Goal: Transaction & Acquisition: Purchase product/service

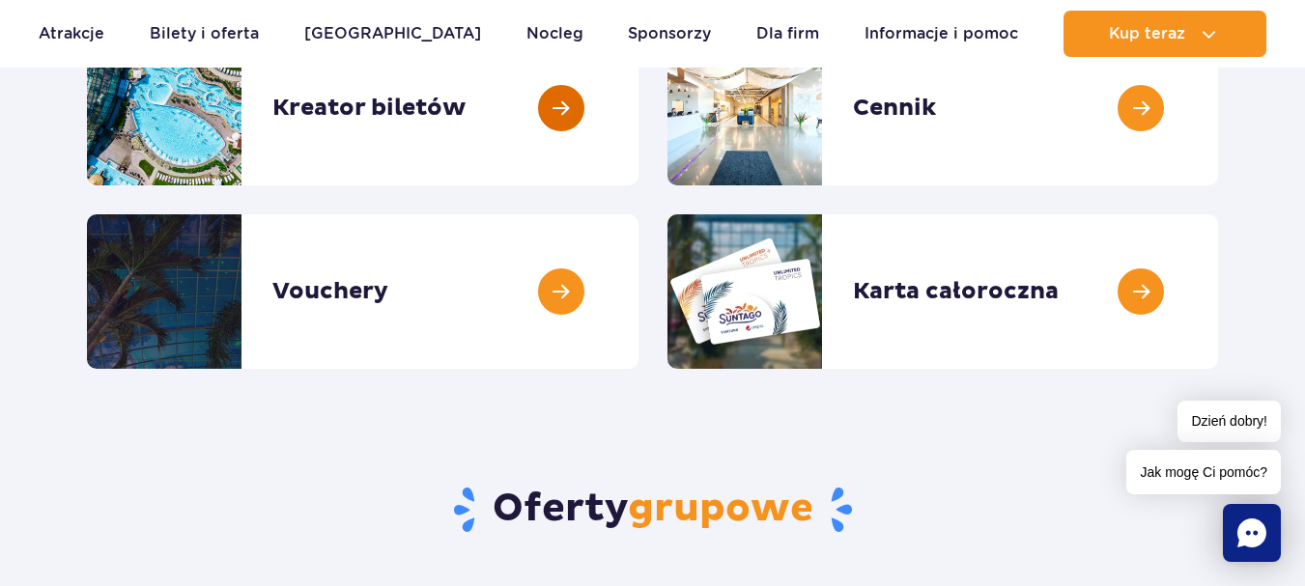
scroll to position [290, 0]
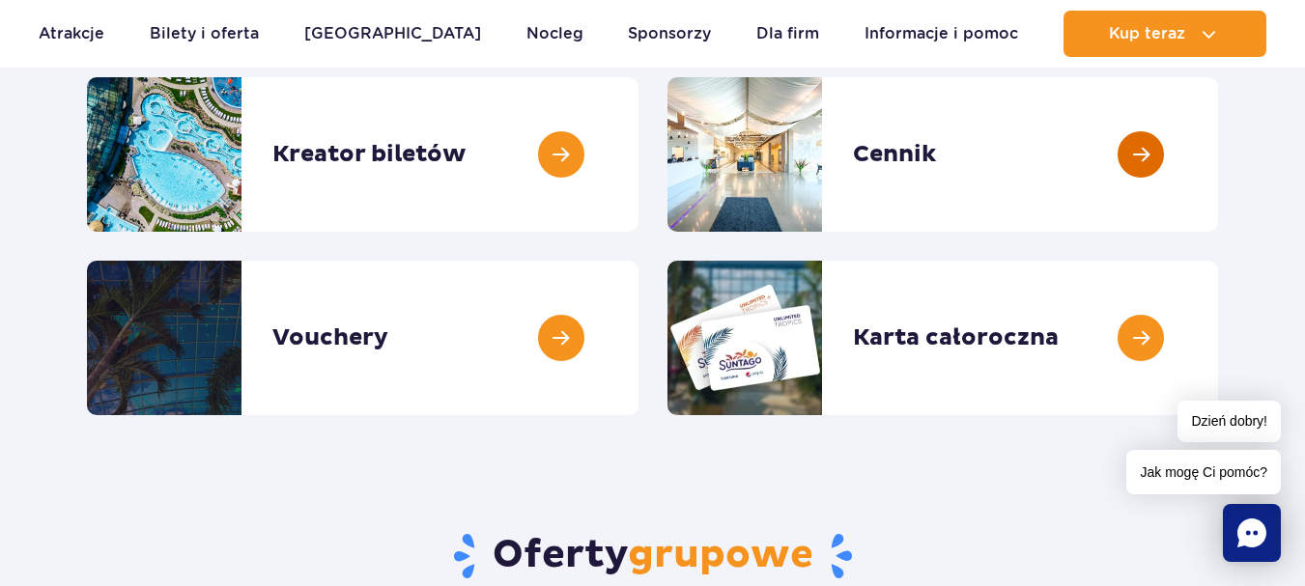
click at [1218, 168] on link at bounding box center [1218, 154] width 0 height 155
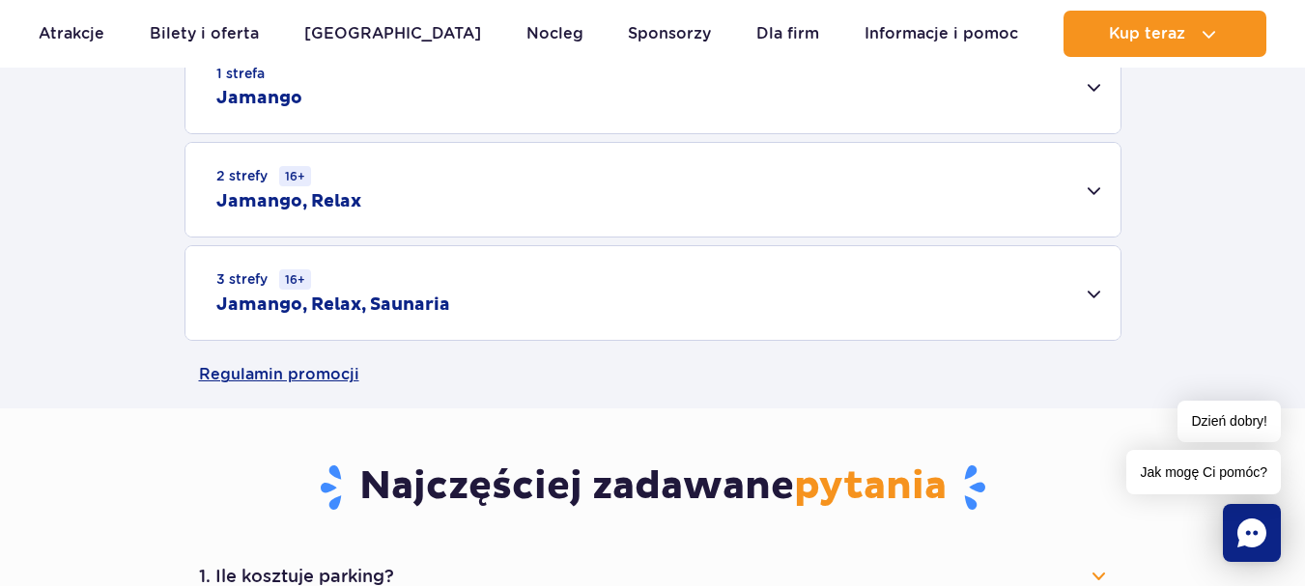
scroll to position [676, 0]
click at [1100, 291] on div "3 strefy 16+ Jamango, Relax, Saunaria" at bounding box center [653, 292] width 935 height 94
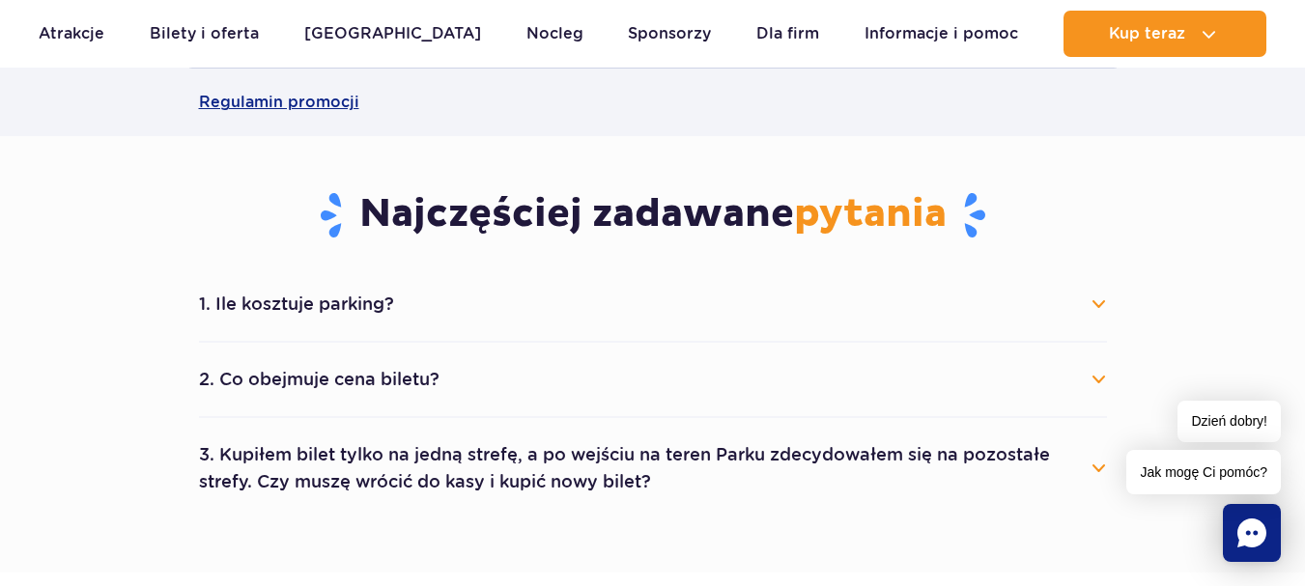
scroll to position [1256, 0]
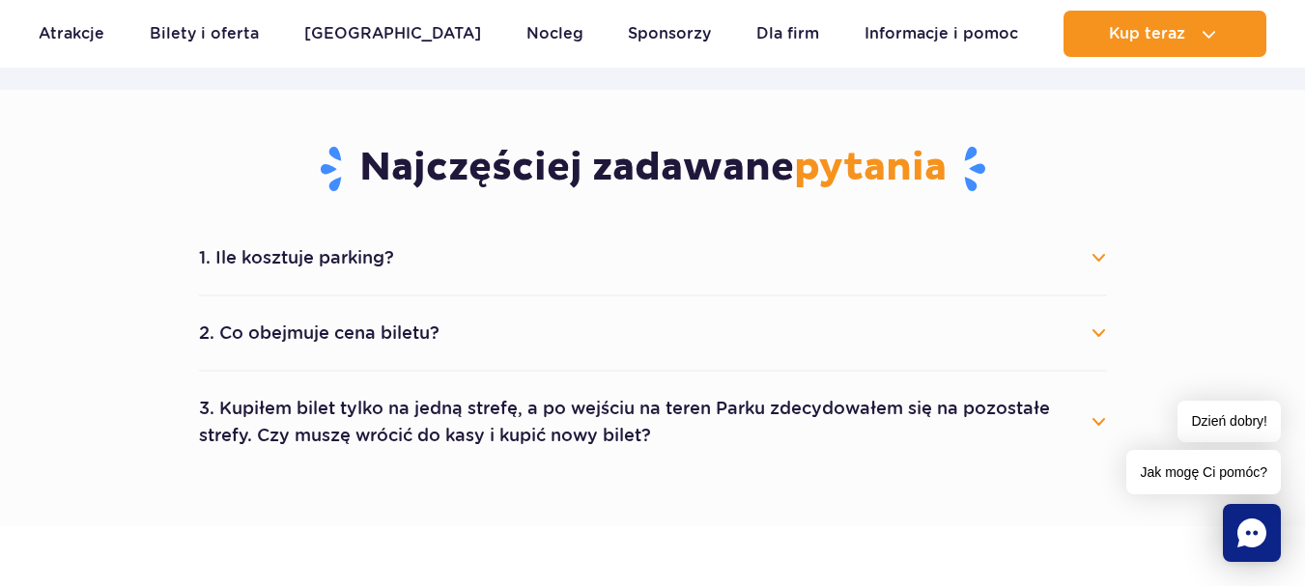
click at [1098, 339] on button "2. Co obejmuje cena biletu?" at bounding box center [653, 333] width 908 height 43
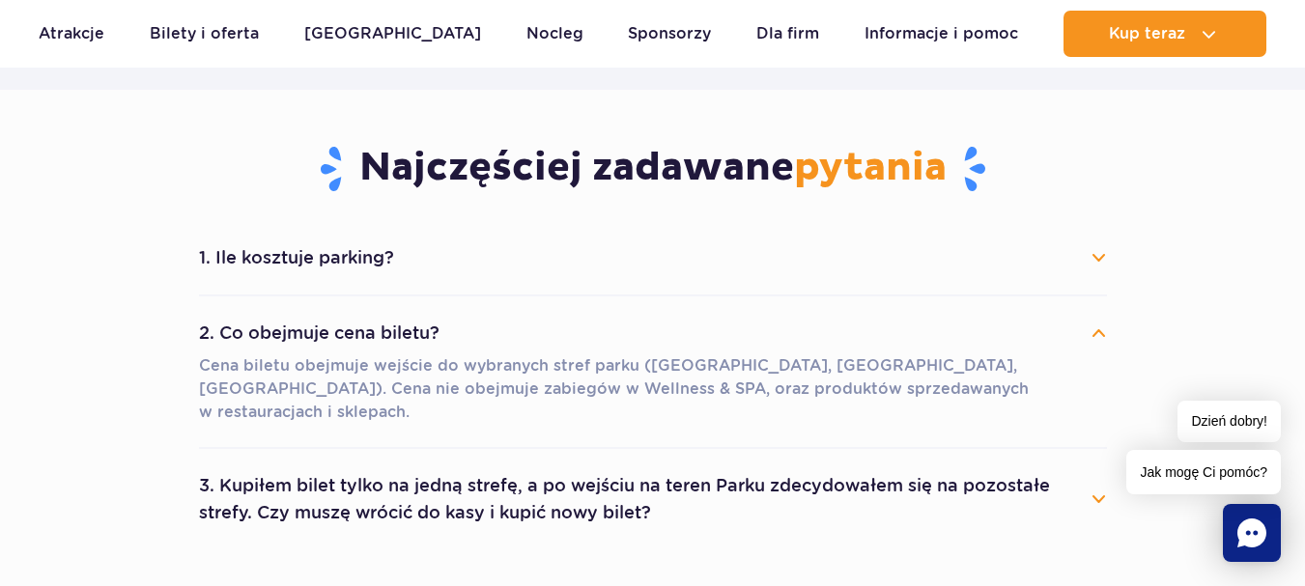
click at [1098, 339] on button "2. Co obejmuje cena biletu?" at bounding box center [653, 333] width 908 height 43
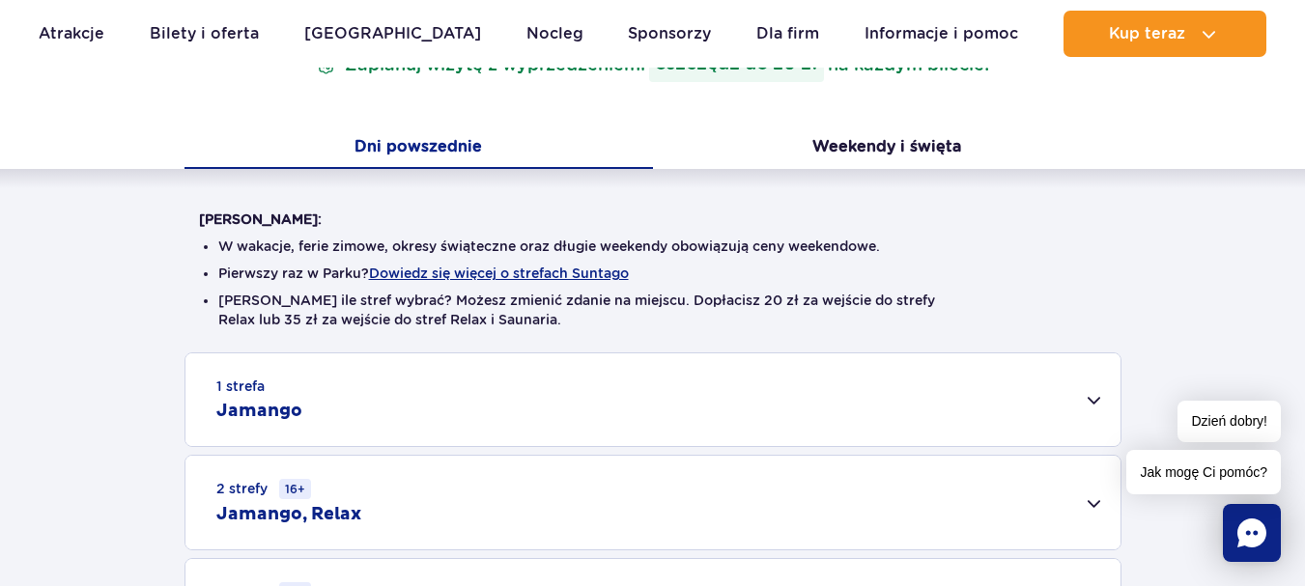
scroll to position [193, 0]
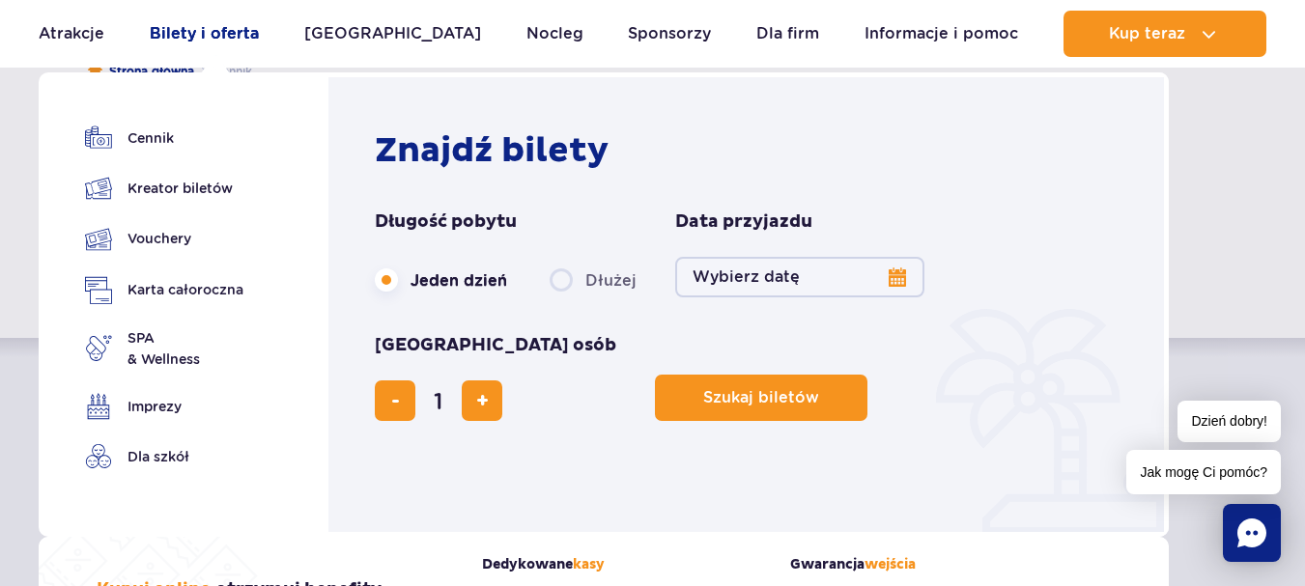
click at [219, 33] on link "Bilety i oferta" at bounding box center [204, 34] width 109 height 46
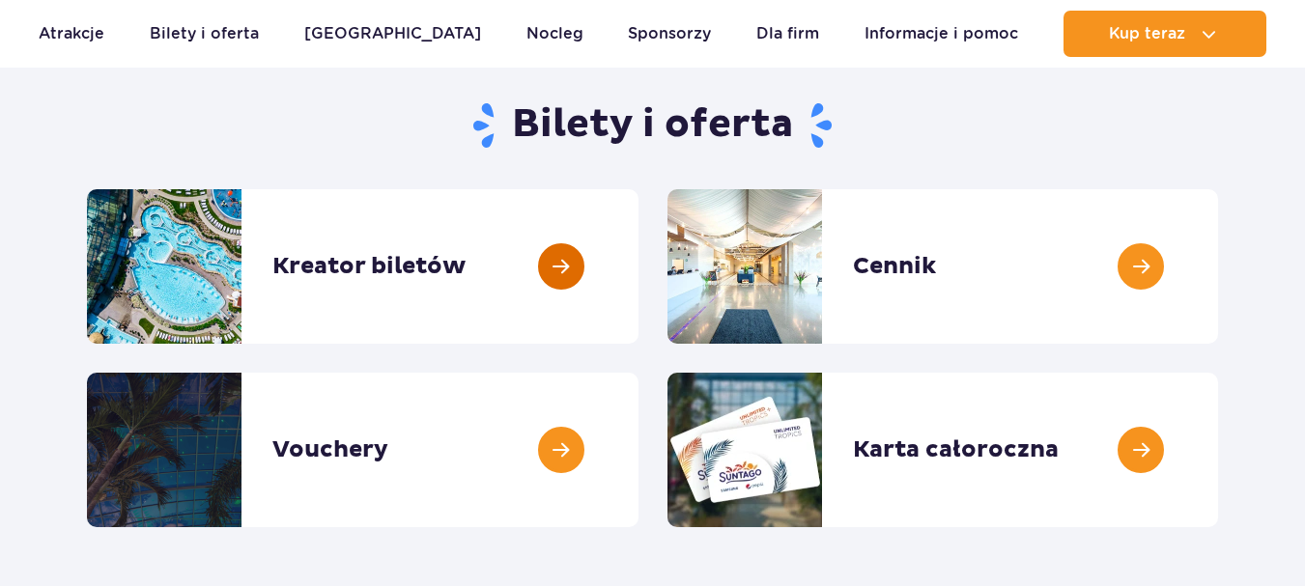
scroll to position [193, 0]
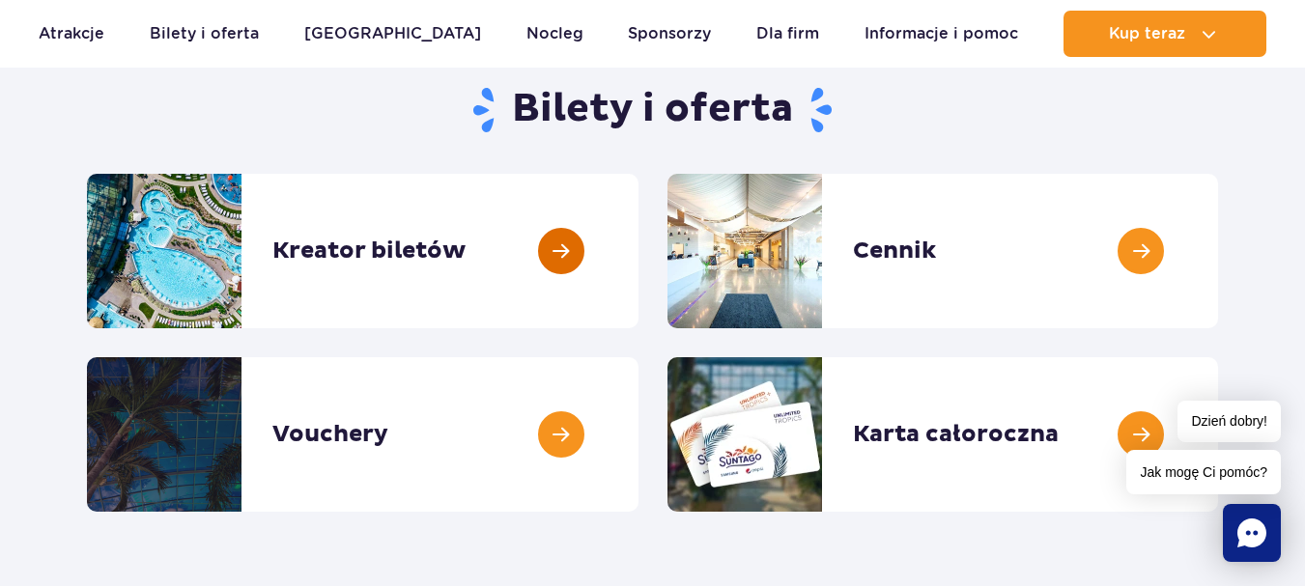
click at [639, 257] on link at bounding box center [639, 251] width 0 height 155
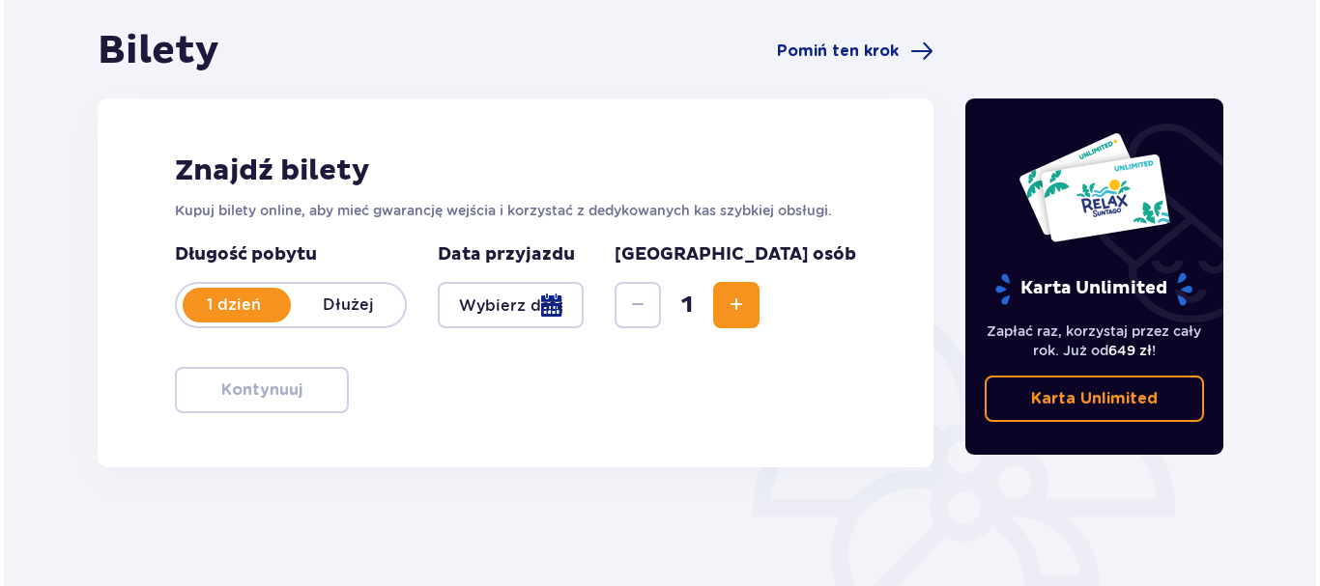
scroll to position [193, 0]
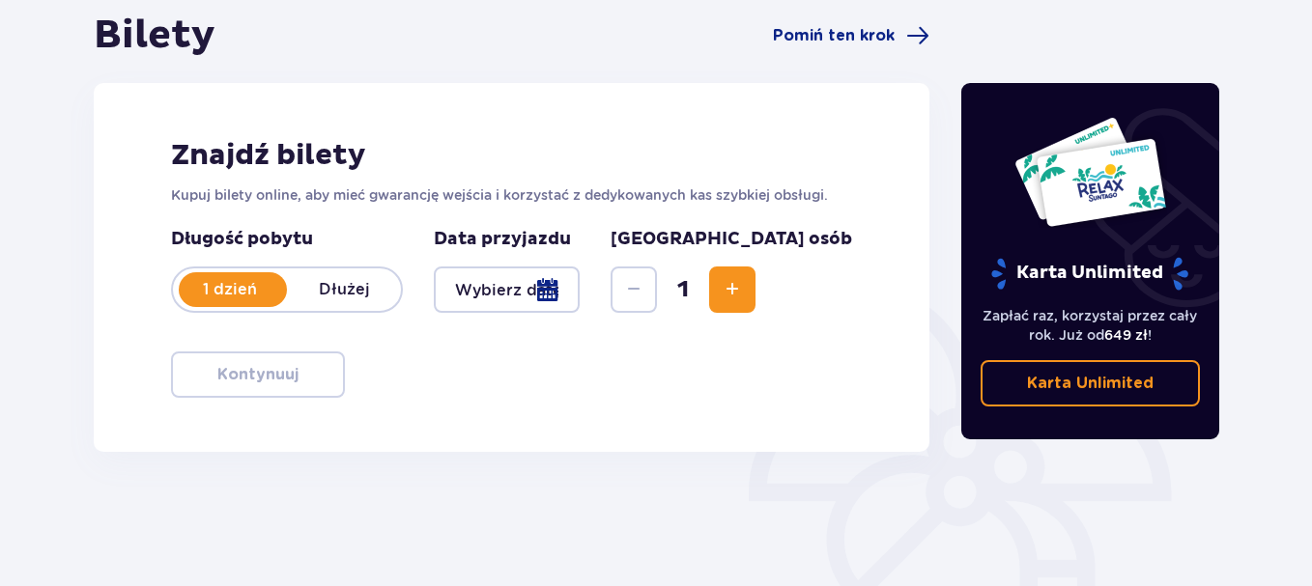
click at [580, 294] on div at bounding box center [507, 290] width 146 height 46
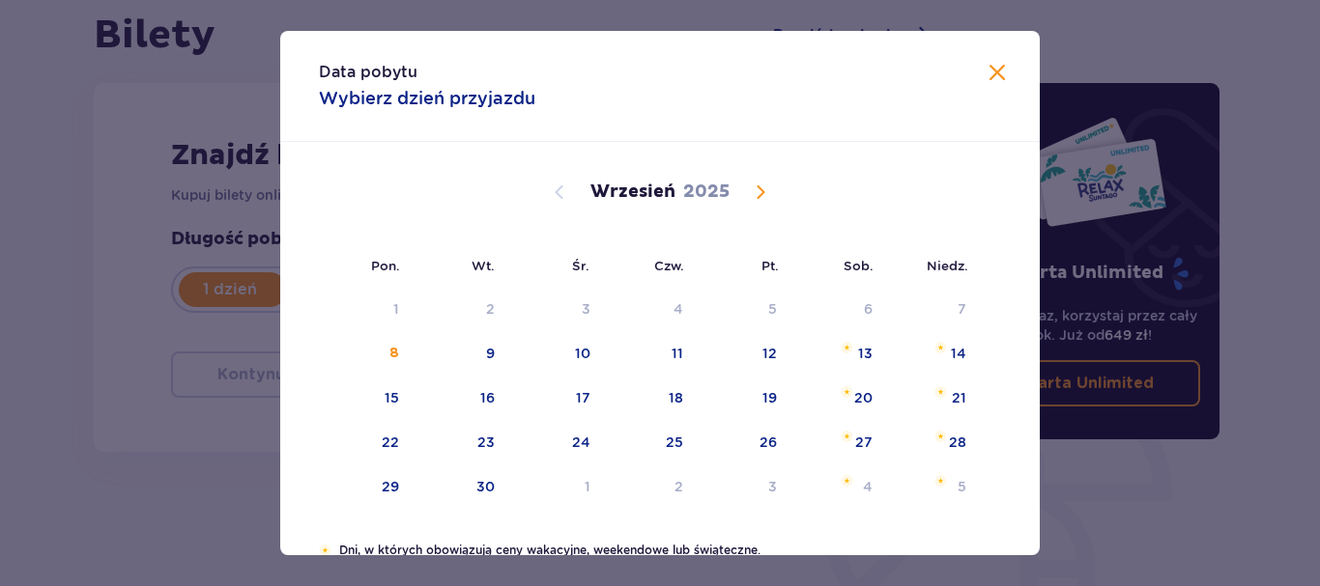
click at [757, 191] on span "Calendar" at bounding box center [760, 192] width 23 height 23
click at [759, 193] on span "Calendar" at bounding box center [760, 192] width 23 height 23
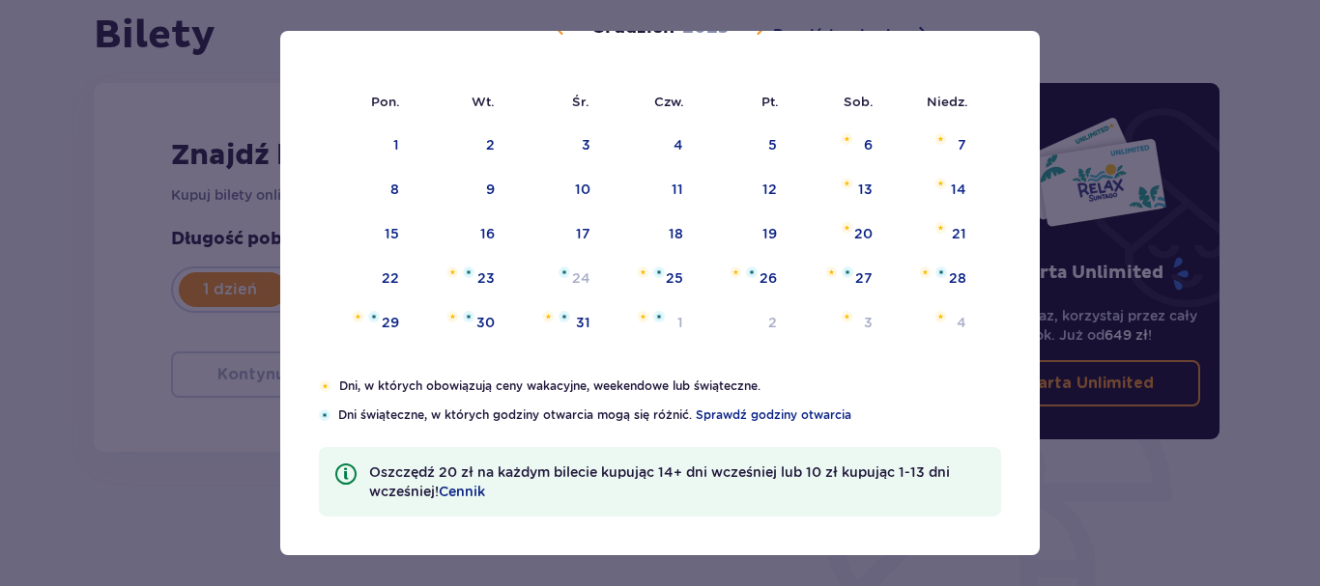
click at [762, 194] on div "12" at bounding box center [769, 189] width 14 height 19
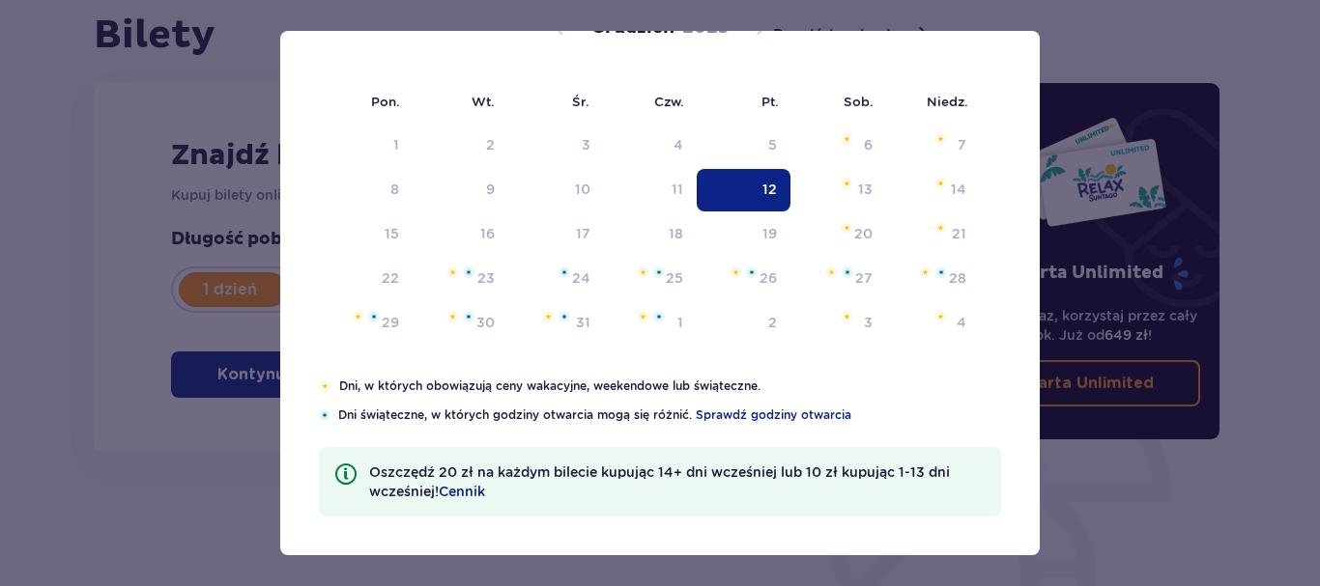
scroll to position [0, 0]
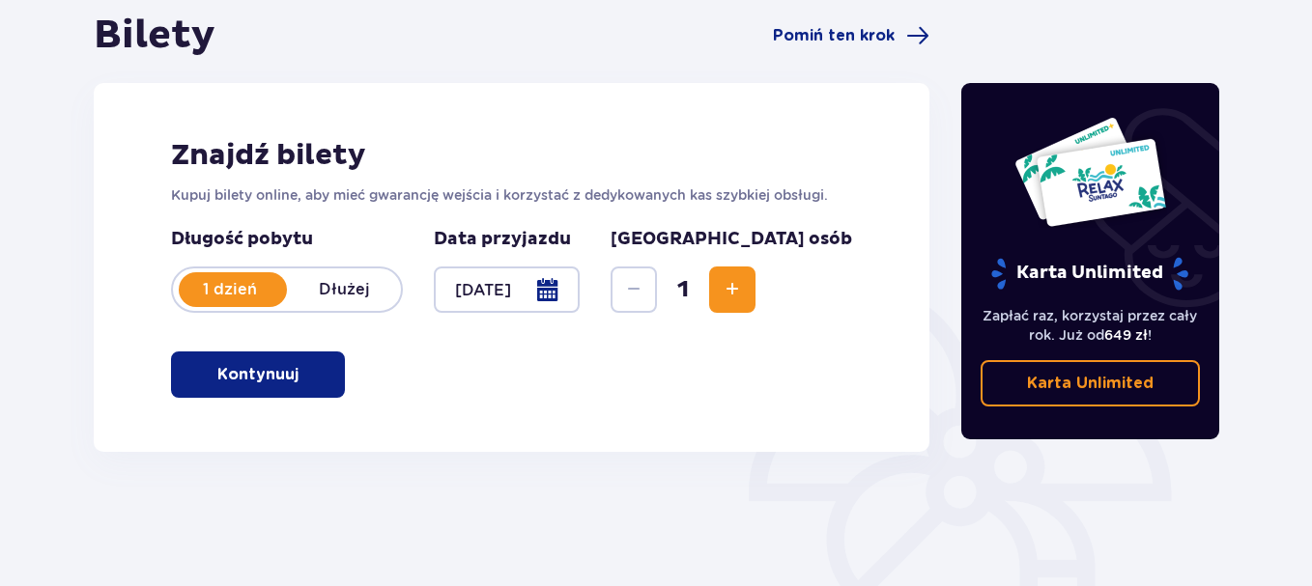
click at [580, 295] on div at bounding box center [507, 290] width 146 height 46
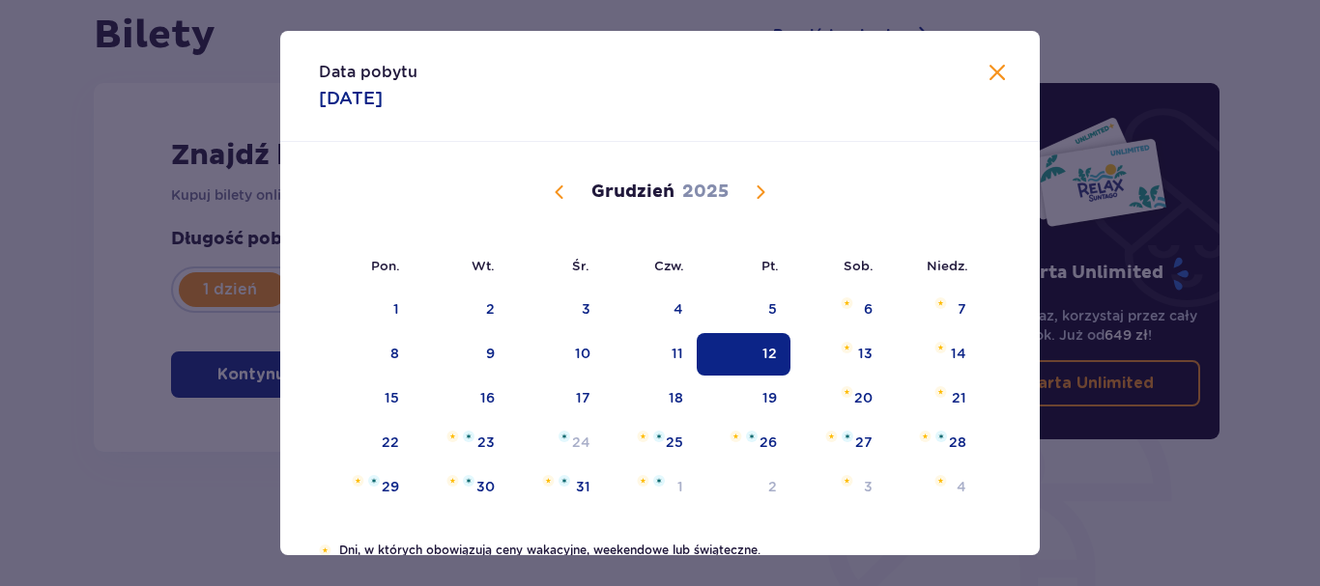
click at [759, 188] on span "Calendar" at bounding box center [760, 192] width 23 height 23
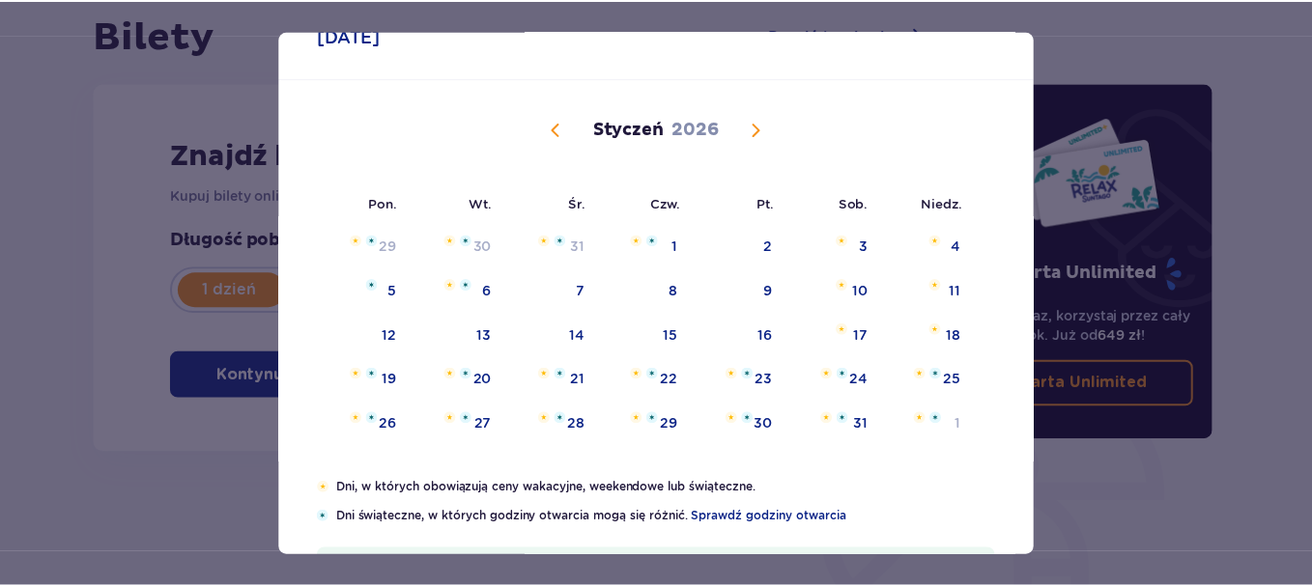
scroll to position [97, 0]
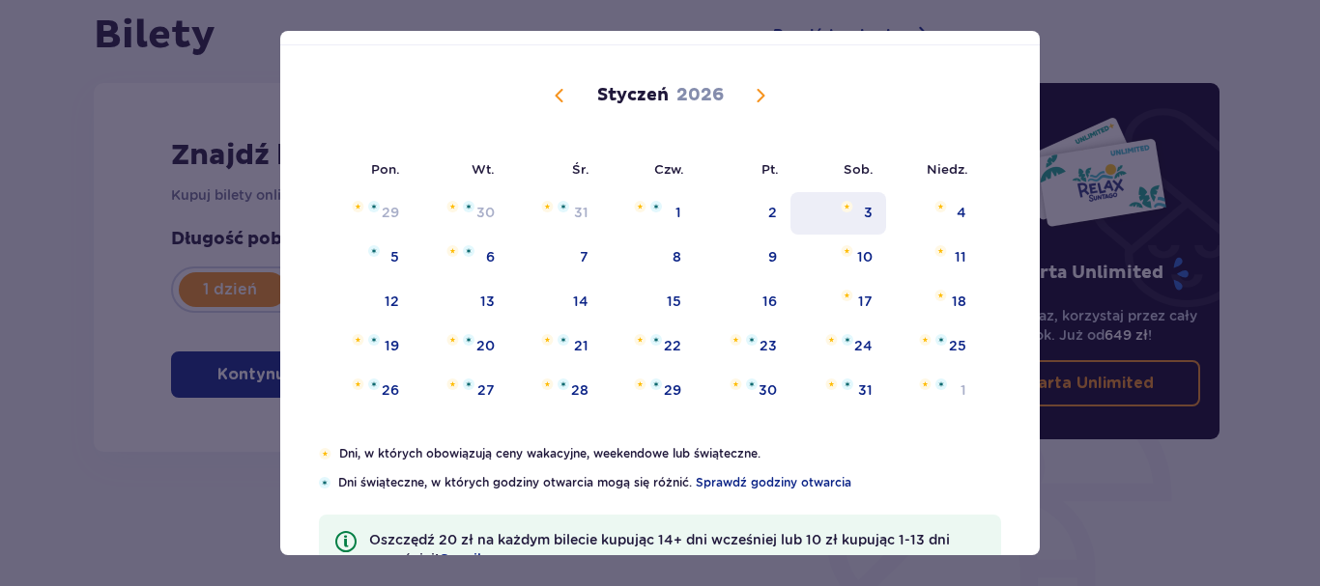
click at [864, 215] on div "3" at bounding box center [868, 212] width 9 height 19
type input "03.01.26"
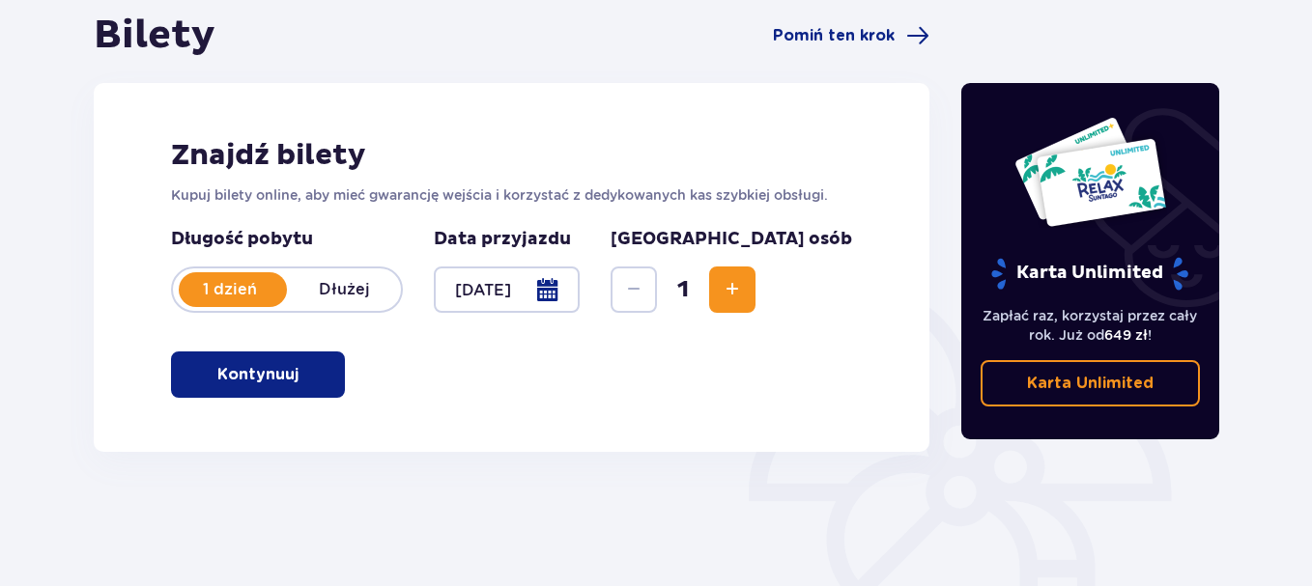
click at [744, 280] on span "Increase" at bounding box center [732, 289] width 23 height 23
click at [744, 285] on span "Increase" at bounding box center [732, 289] width 23 height 23
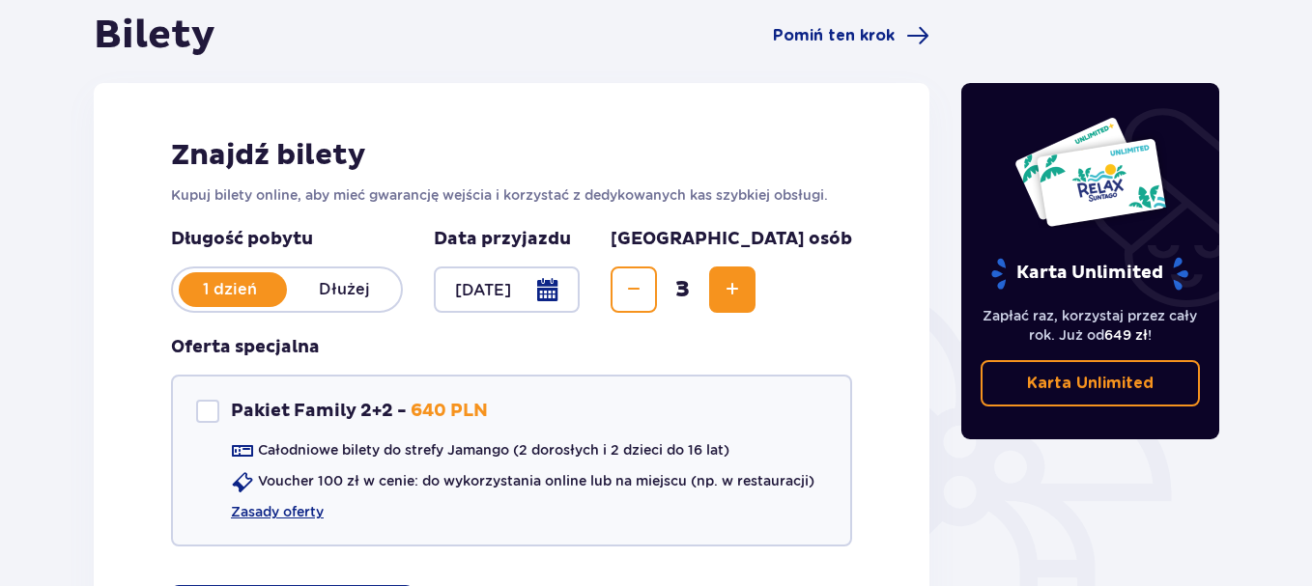
click at [744, 285] on span "Increase" at bounding box center [732, 289] width 23 height 23
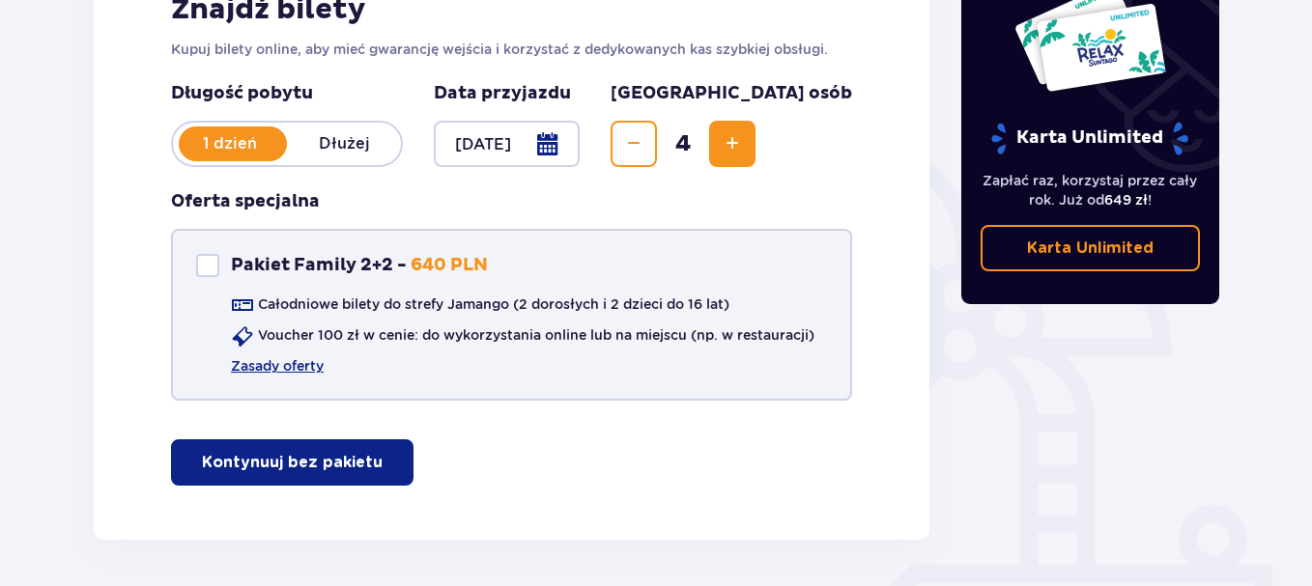
scroll to position [386, 0]
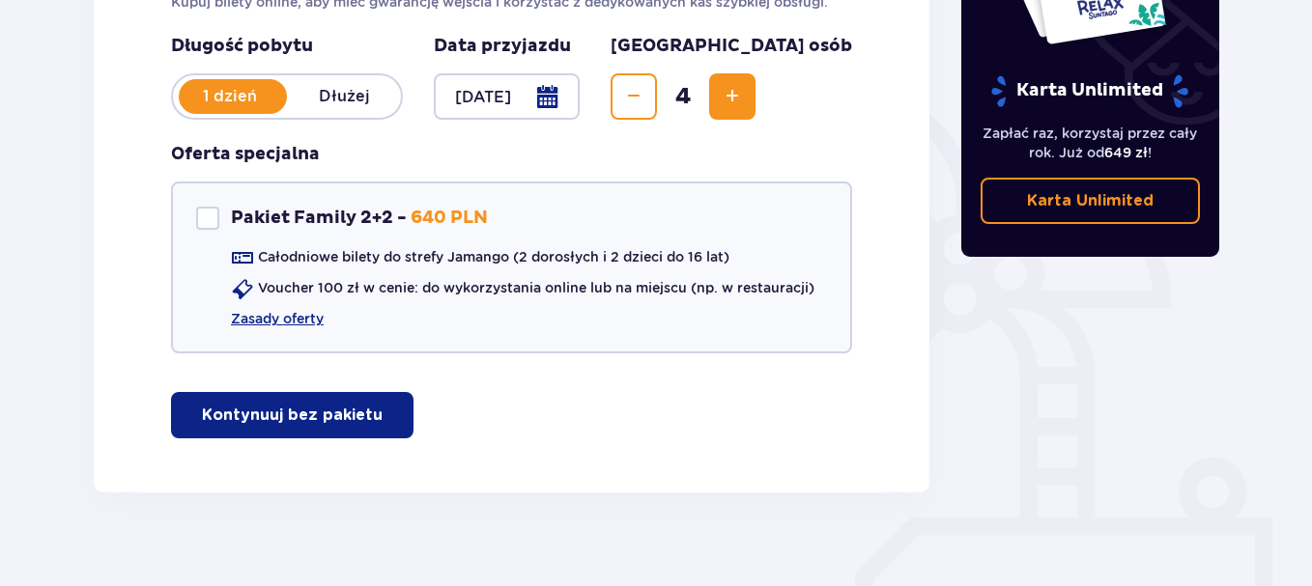
click at [319, 412] on p "Kontynuuj bez pakietu" at bounding box center [292, 415] width 181 height 21
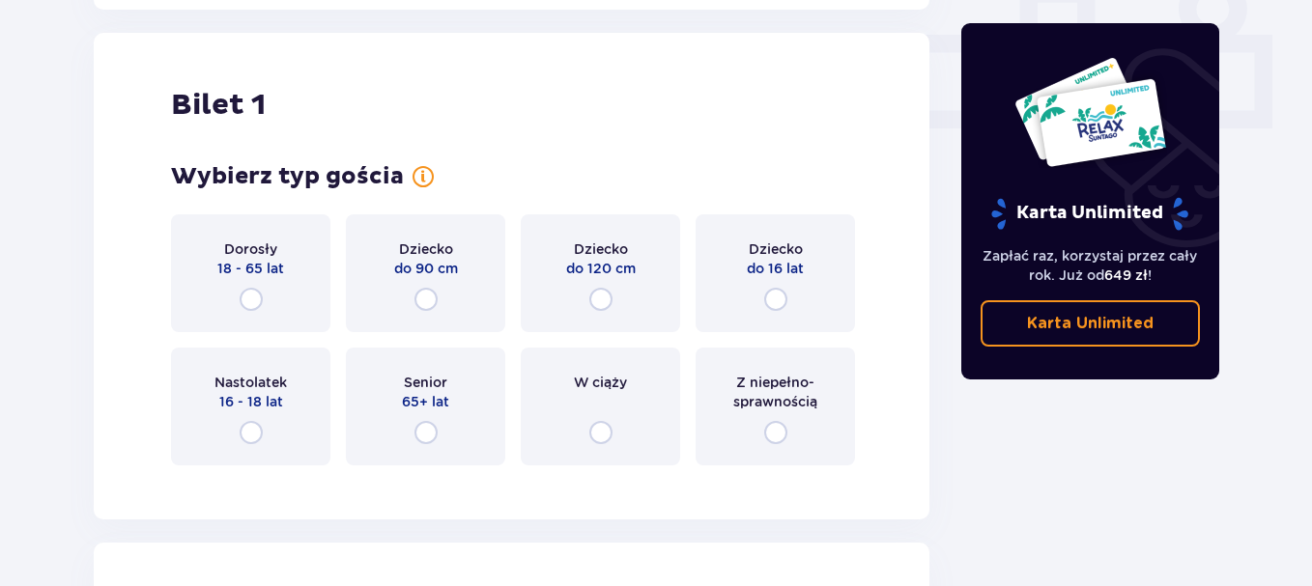
scroll to position [879, 0]
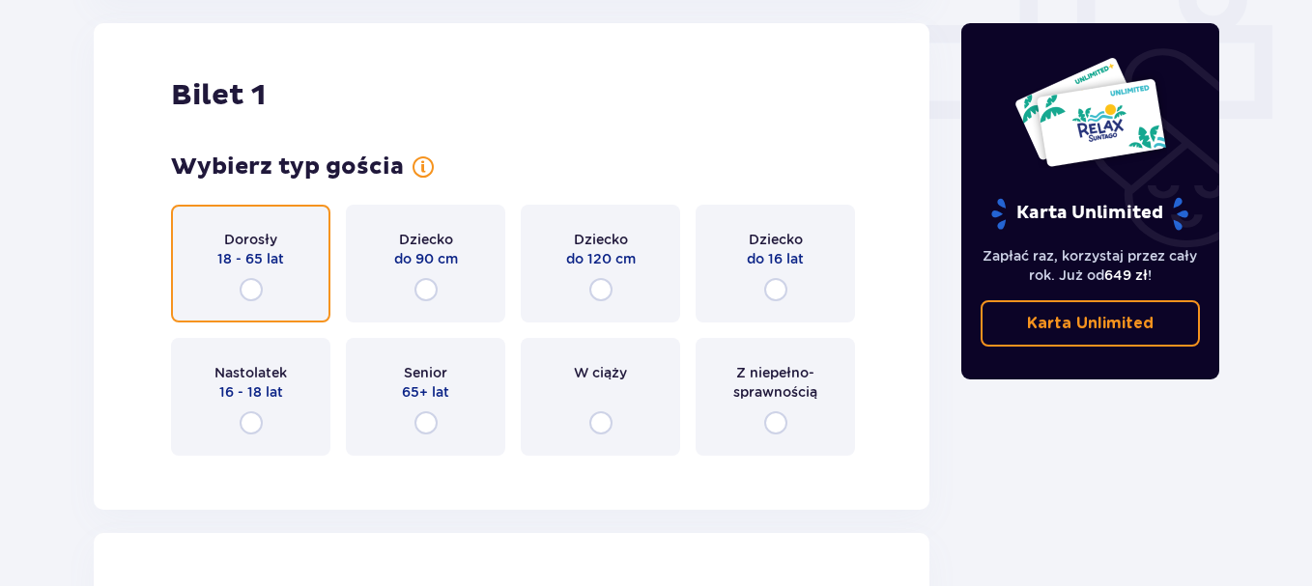
click at [250, 291] on input "radio" at bounding box center [251, 289] width 23 height 23
radio input "true"
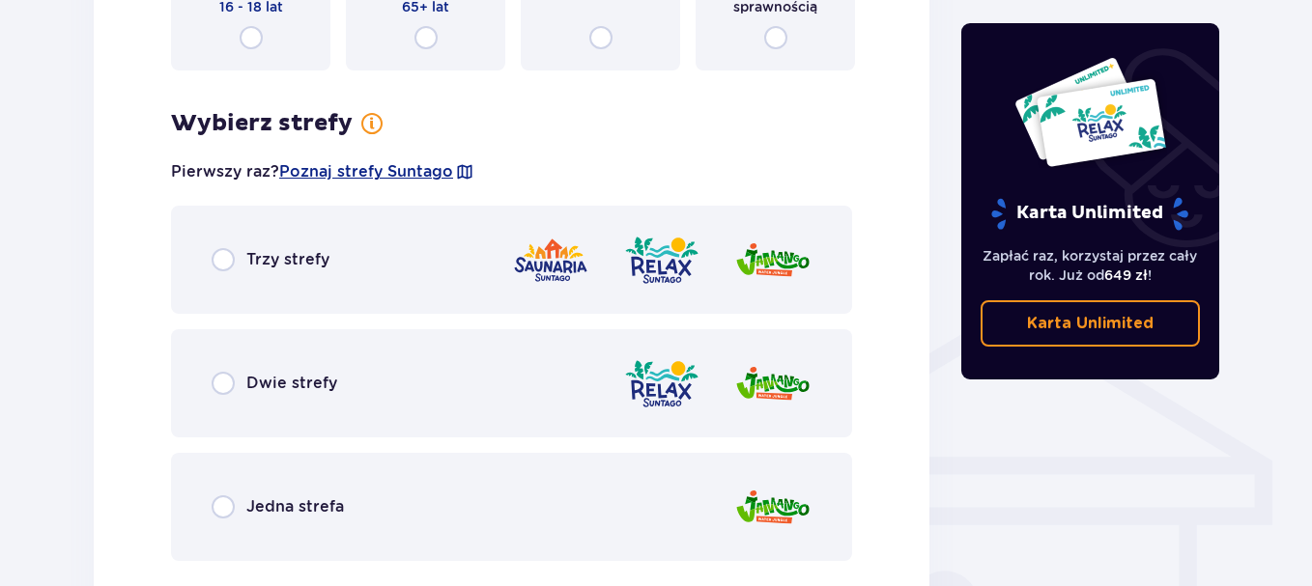
scroll to position [1351, 0]
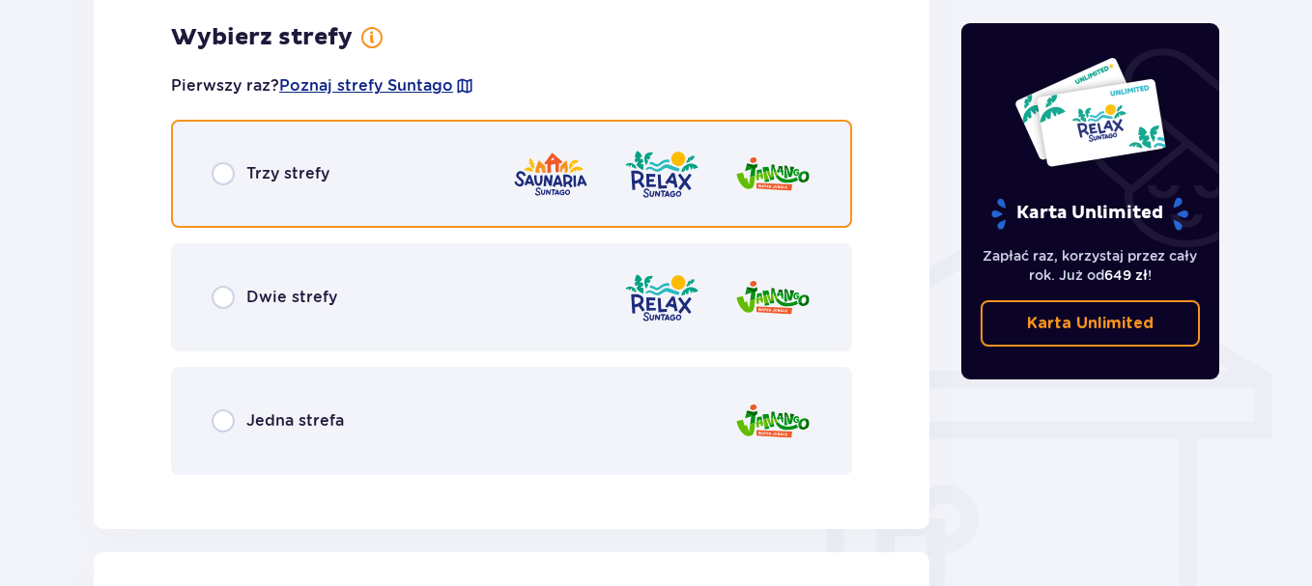
click at [222, 180] on input "radio" at bounding box center [223, 173] width 23 height 23
radio input "true"
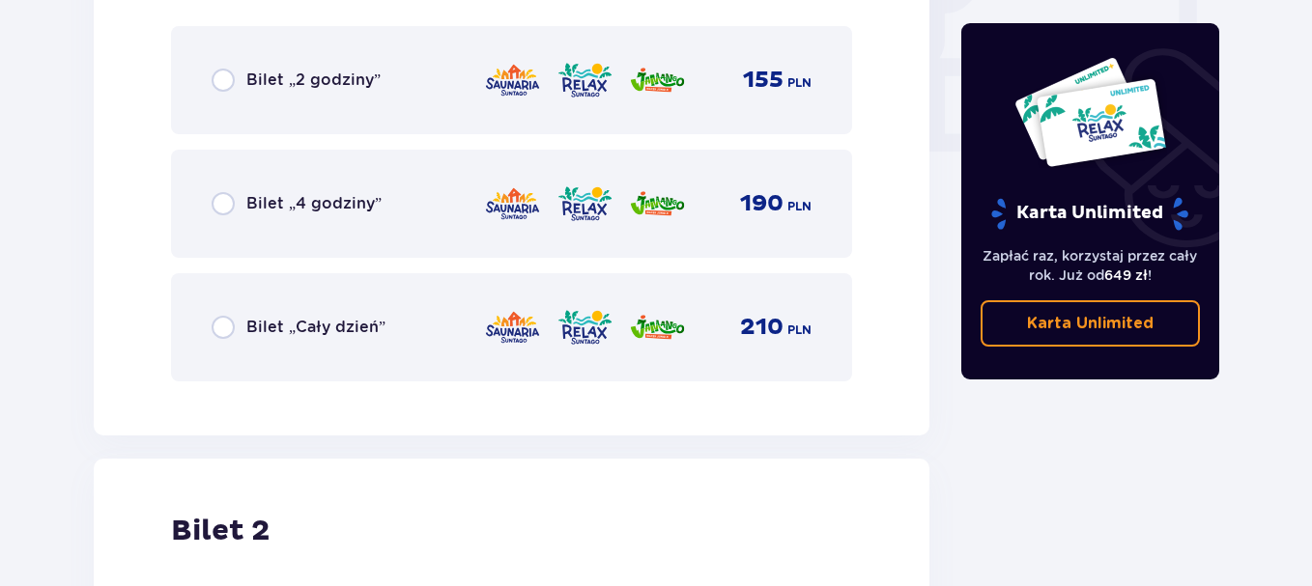
scroll to position [1938, 0]
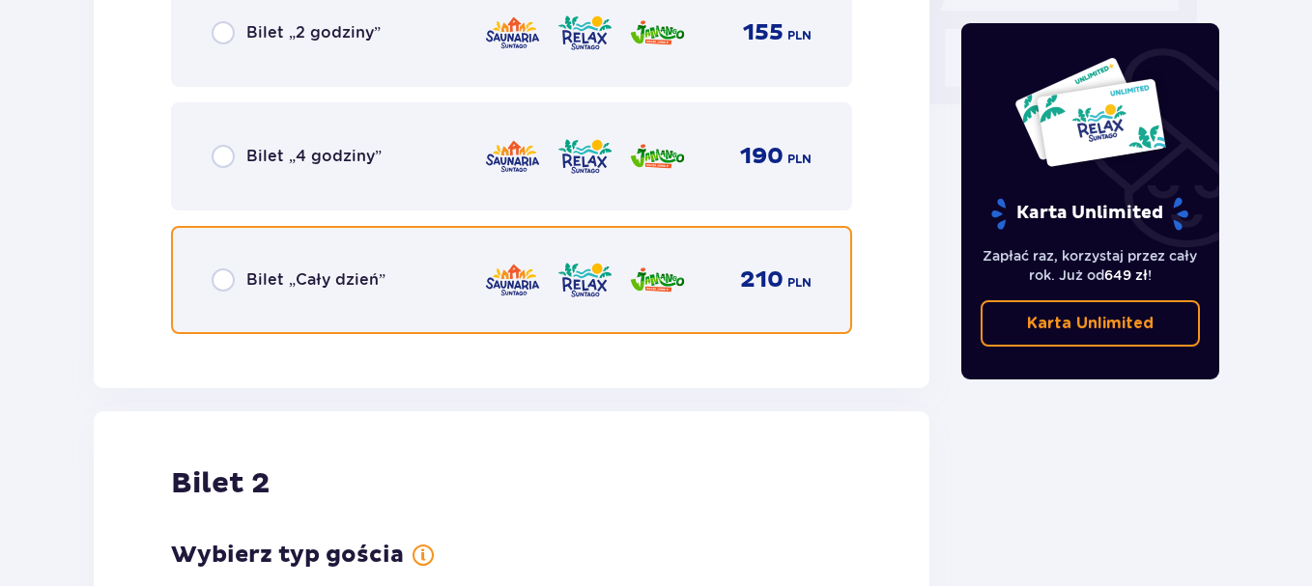
click at [224, 280] on input "radio" at bounding box center [223, 280] width 23 height 23
radio input "true"
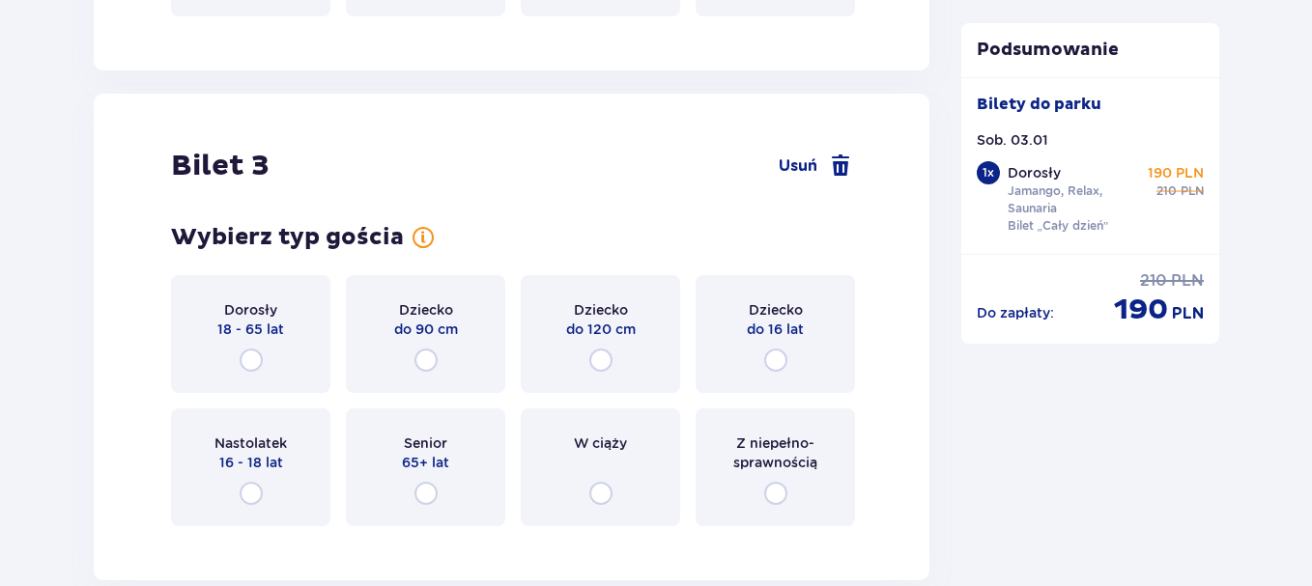
scroll to position [2810, 0]
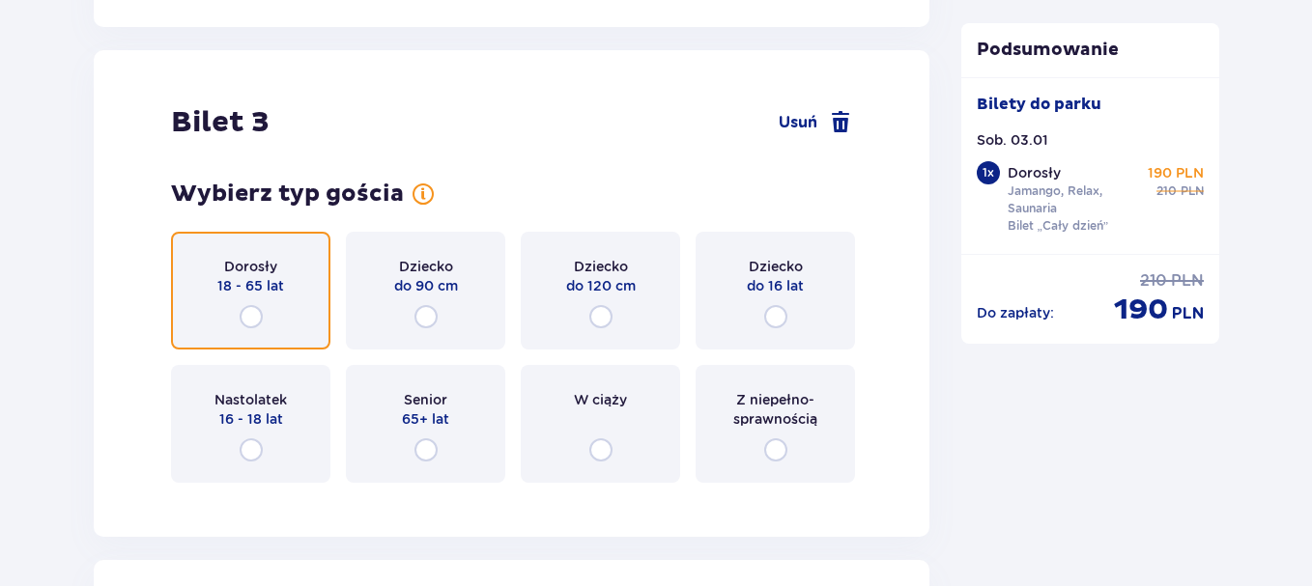
click at [245, 319] on input "radio" at bounding box center [251, 316] width 23 height 23
radio input "true"
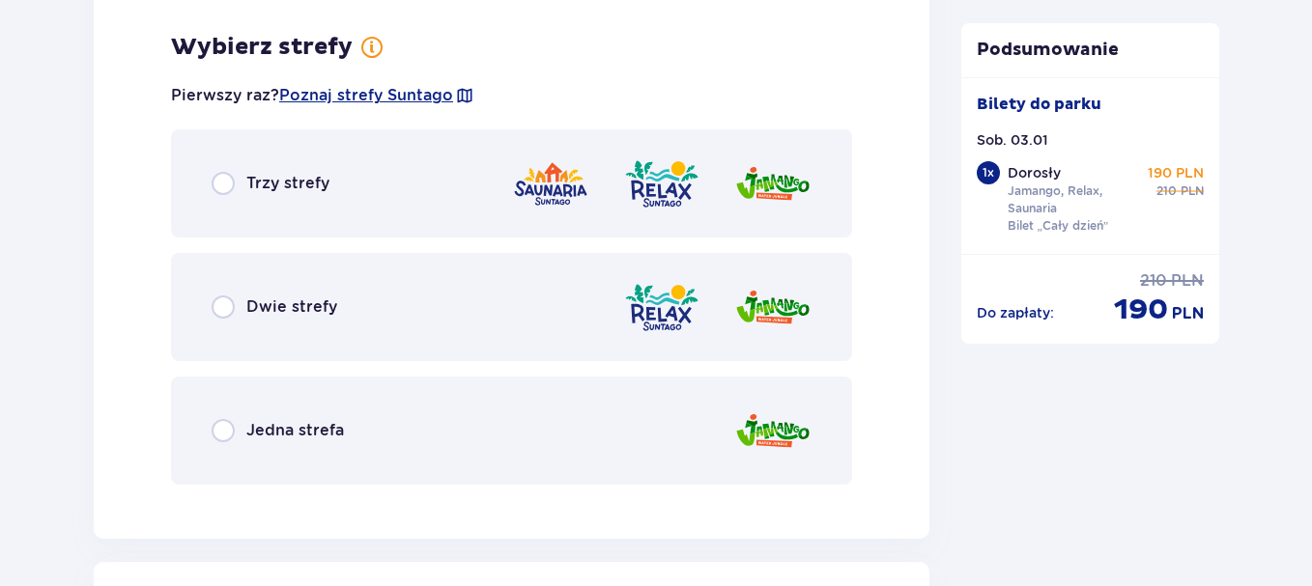
scroll to position [3308, 0]
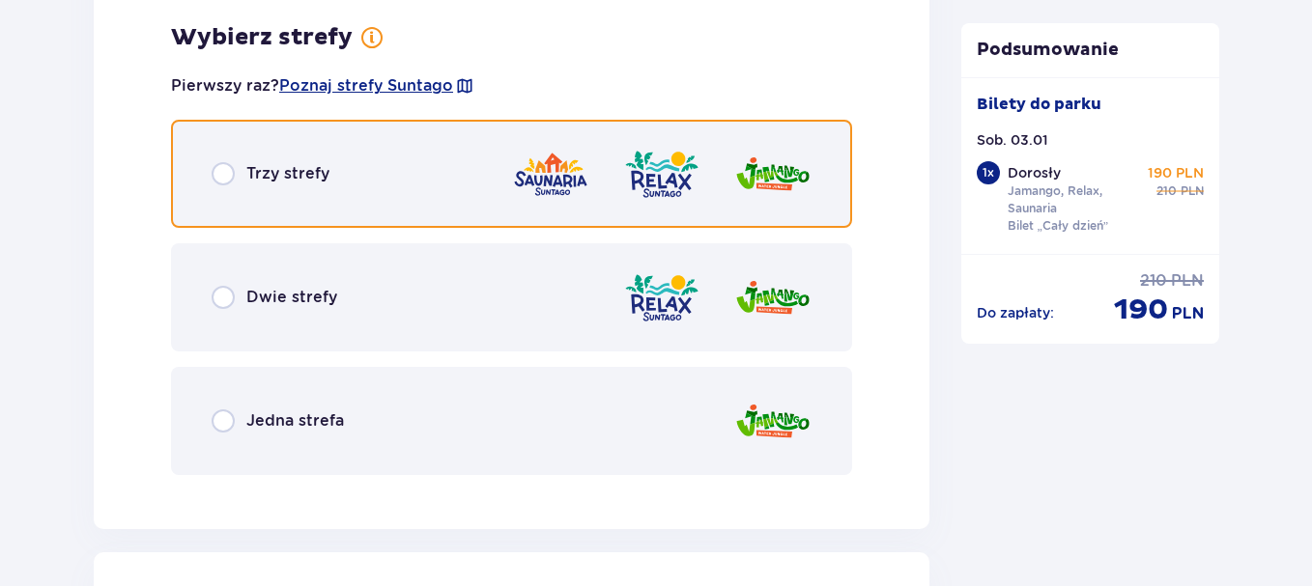
click at [222, 171] on input "radio" at bounding box center [223, 173] width 23 height 23
radio input "true"
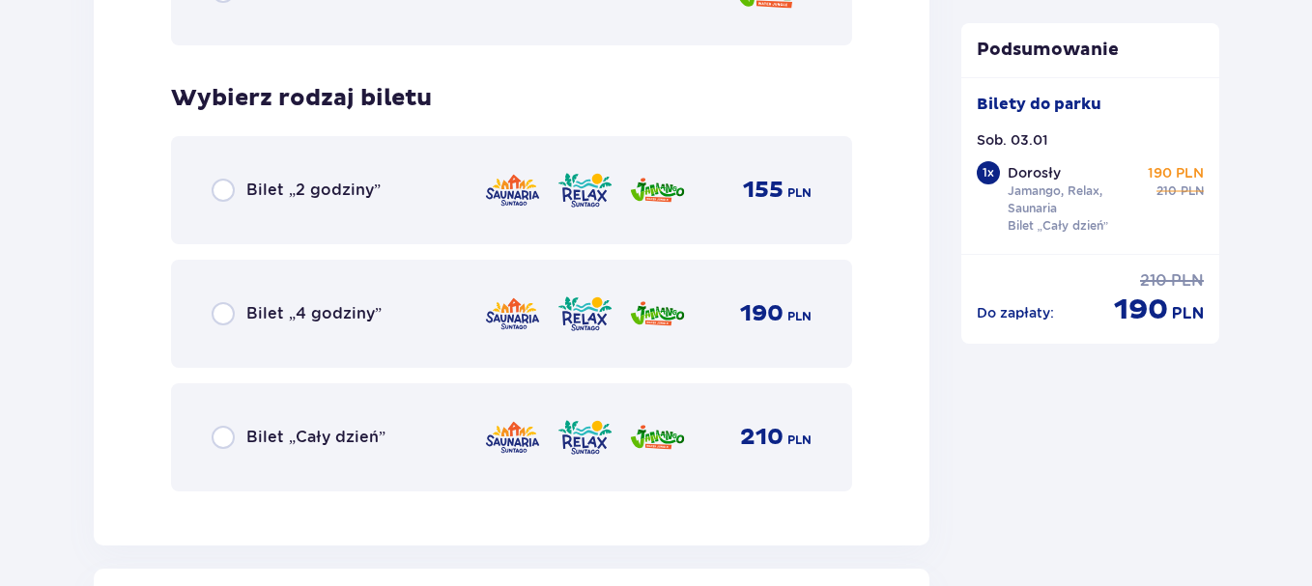
scroll to position [3799, 0]
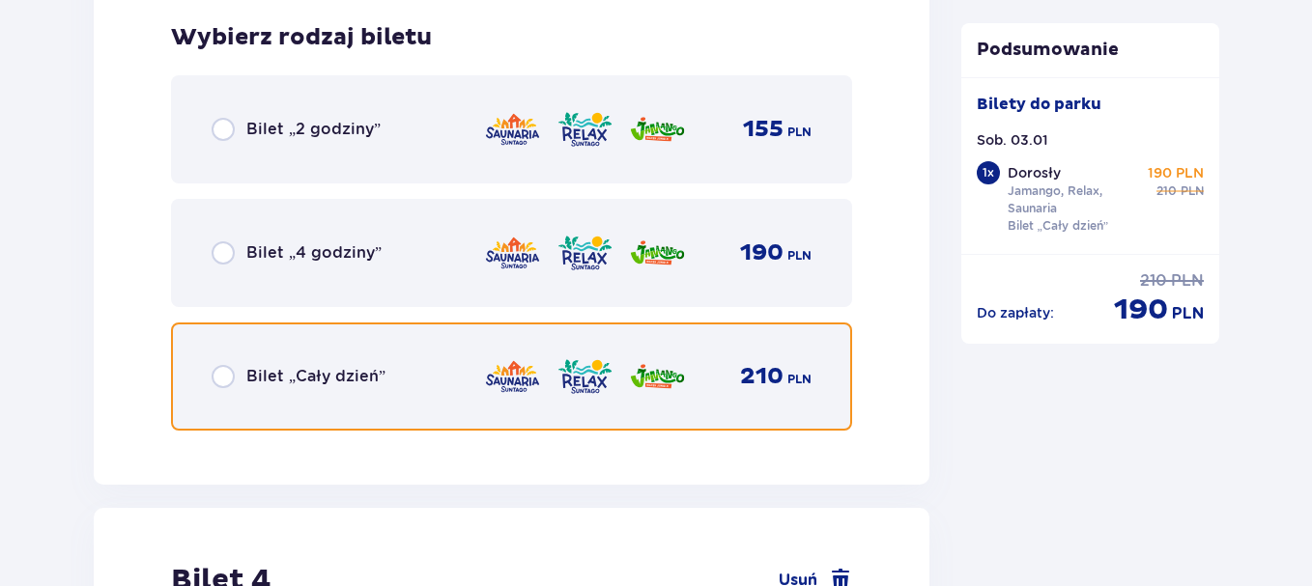
click at [225, 377] on input "radio" at bounding box center [223, 376] width 23 height 23
radio input "true"
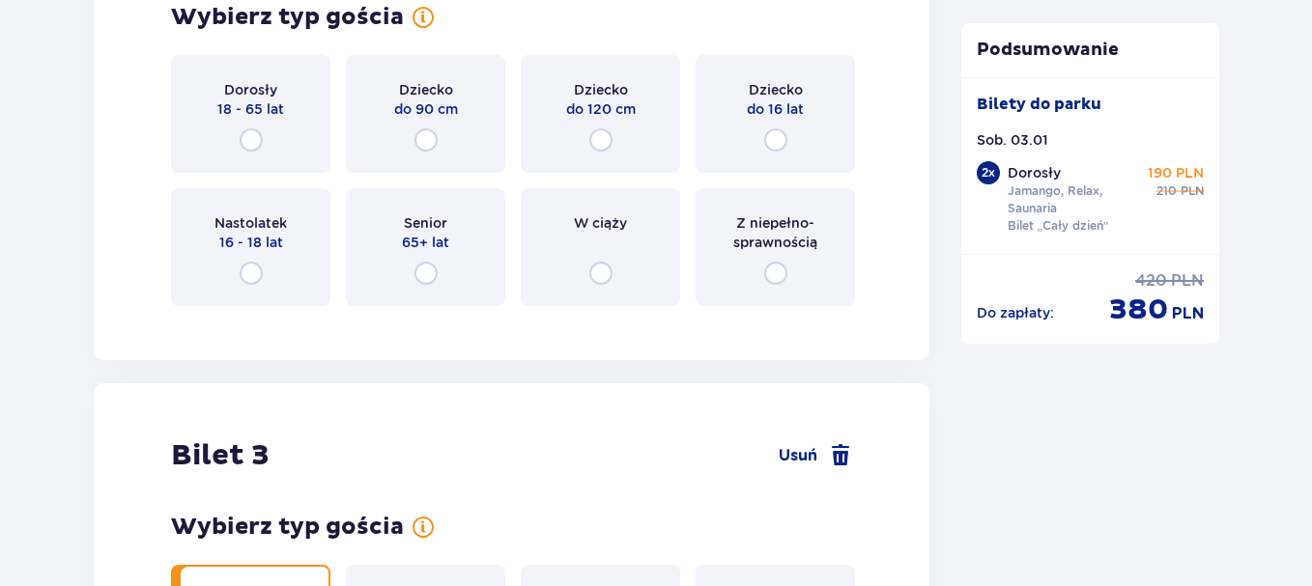
scroll to position [2327, 0]
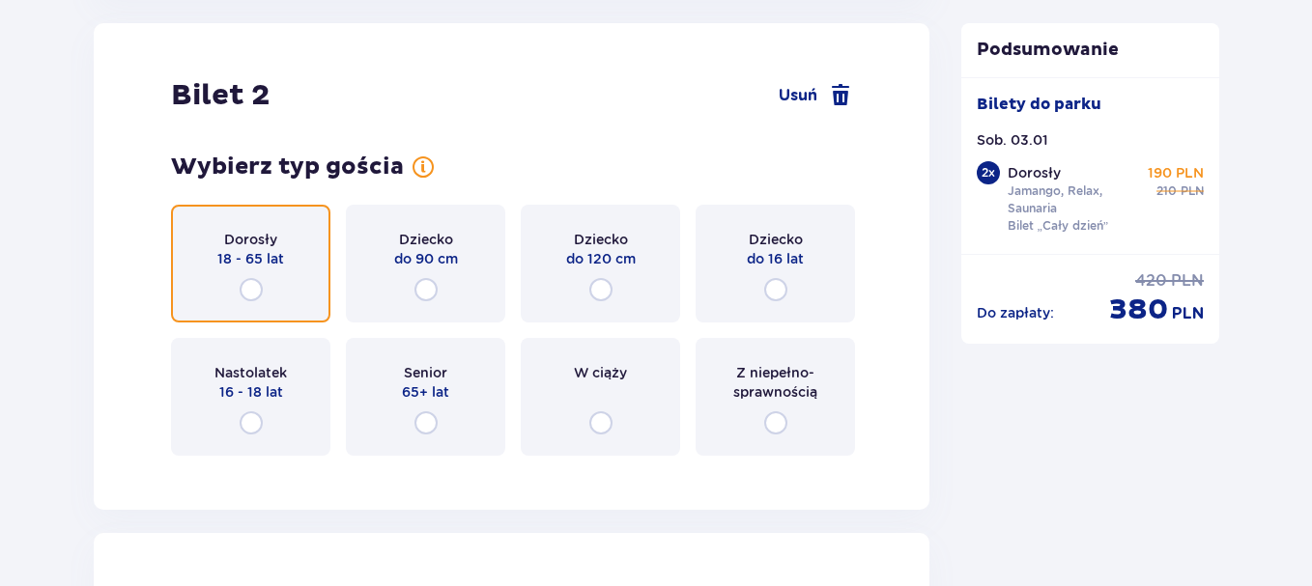
click at [258, 288] on input "radio" at bounding box center [251, 289] width 23 height 23
radio input "true"
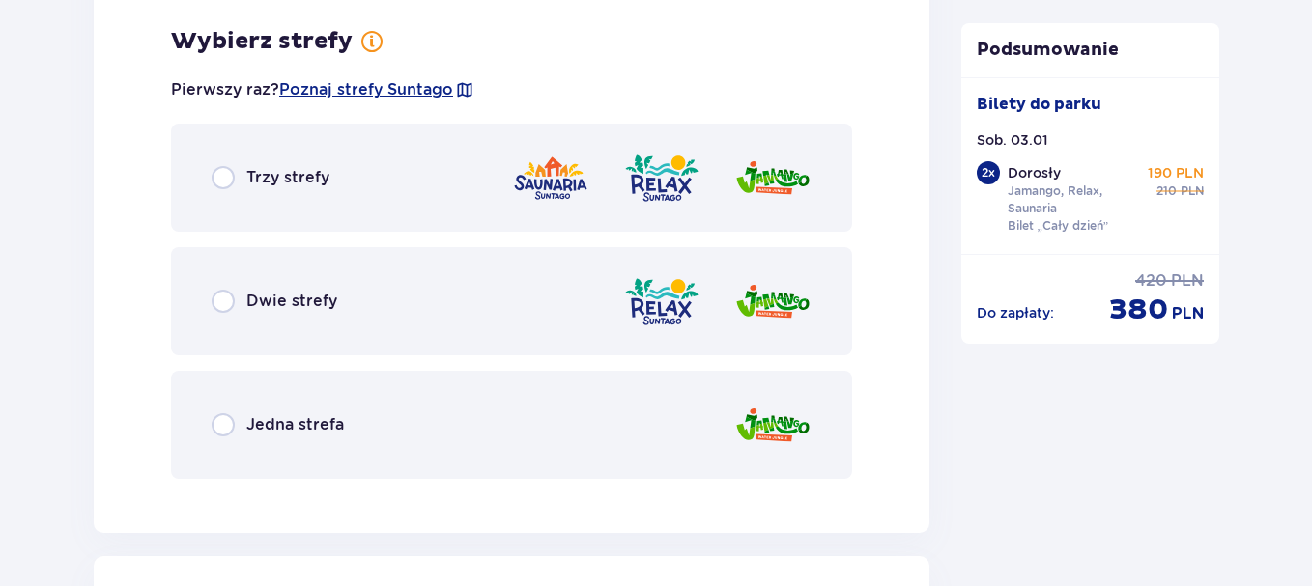
scroll to position [2798, 0]
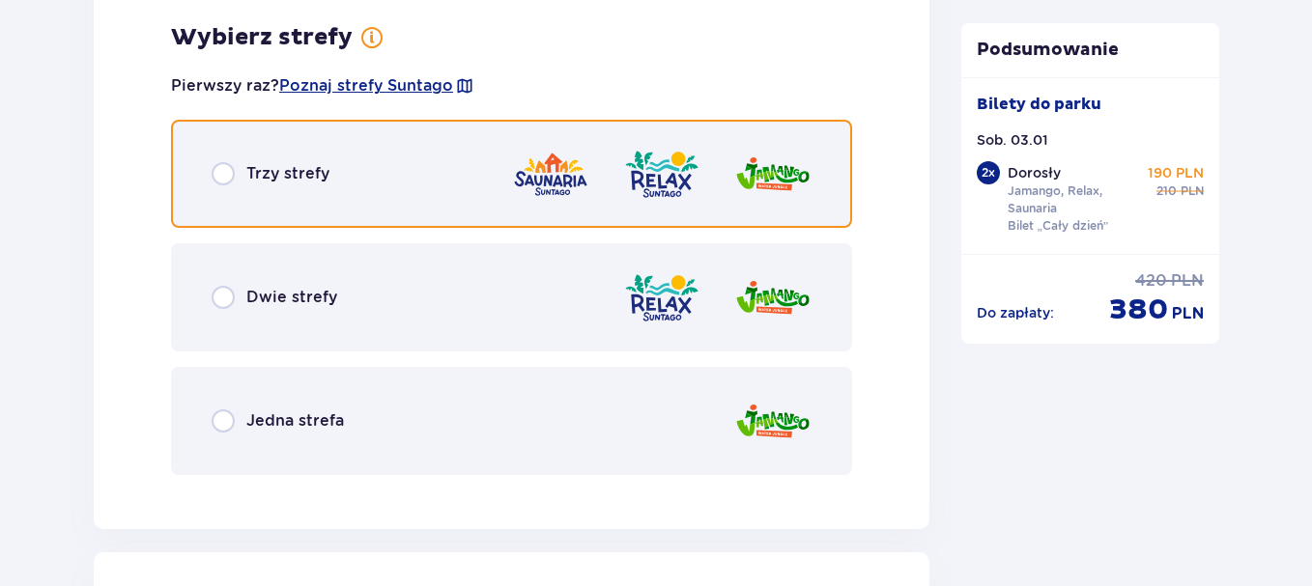
click at [223, 173] on input "radio" at bounding box center [223, 173] width 23 height 23
radio input "true"
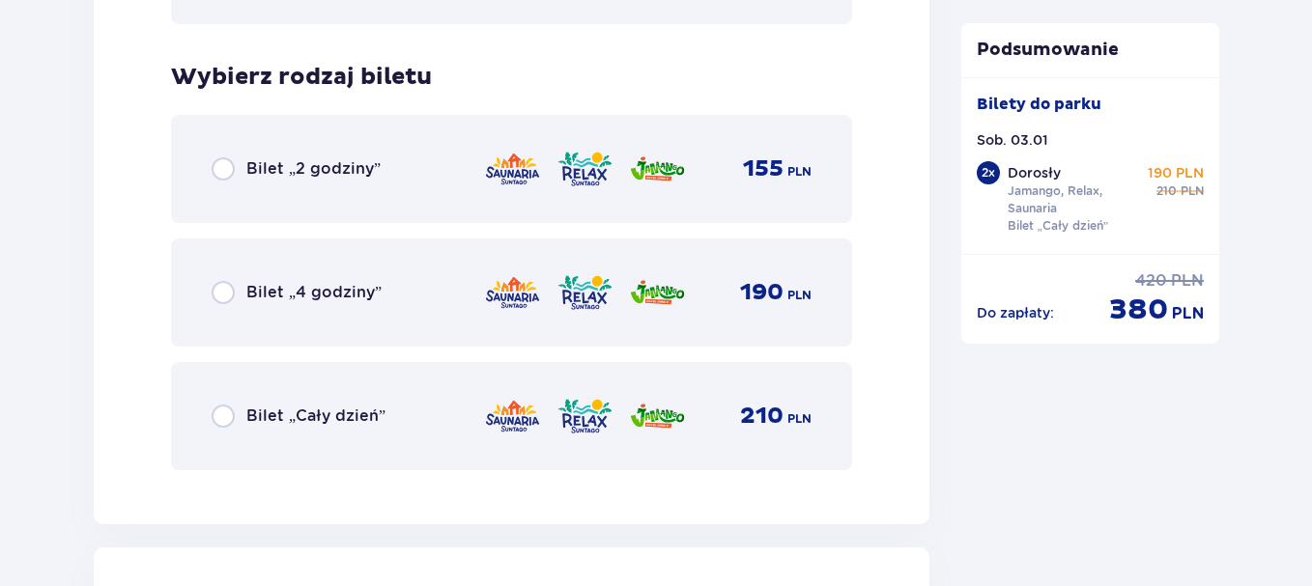
scroll to position [3289, 0]
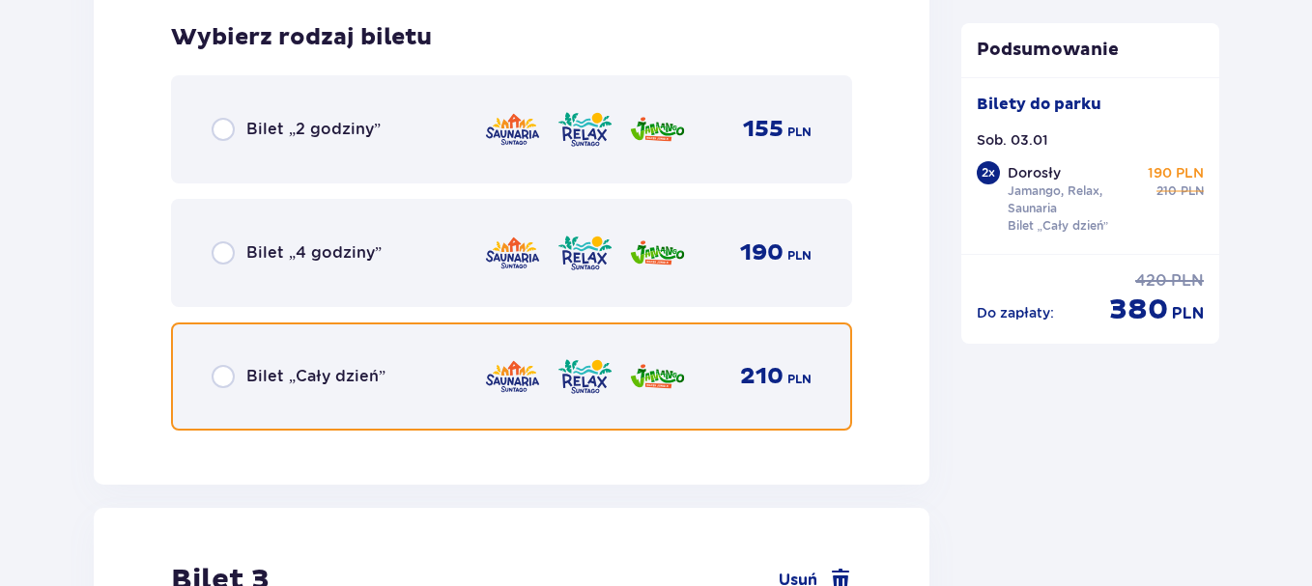
click at [228, 381] on input "radio" at bounding box center [223, 376] width 23 height 23
radio input "true"
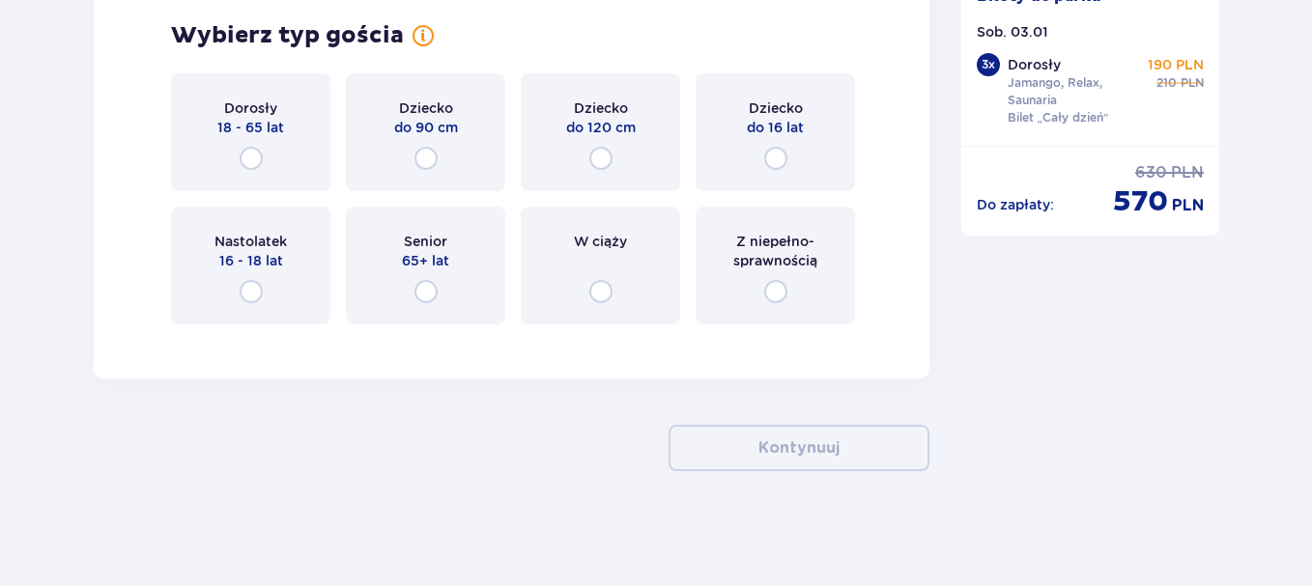
scroll to position [5354, 0]
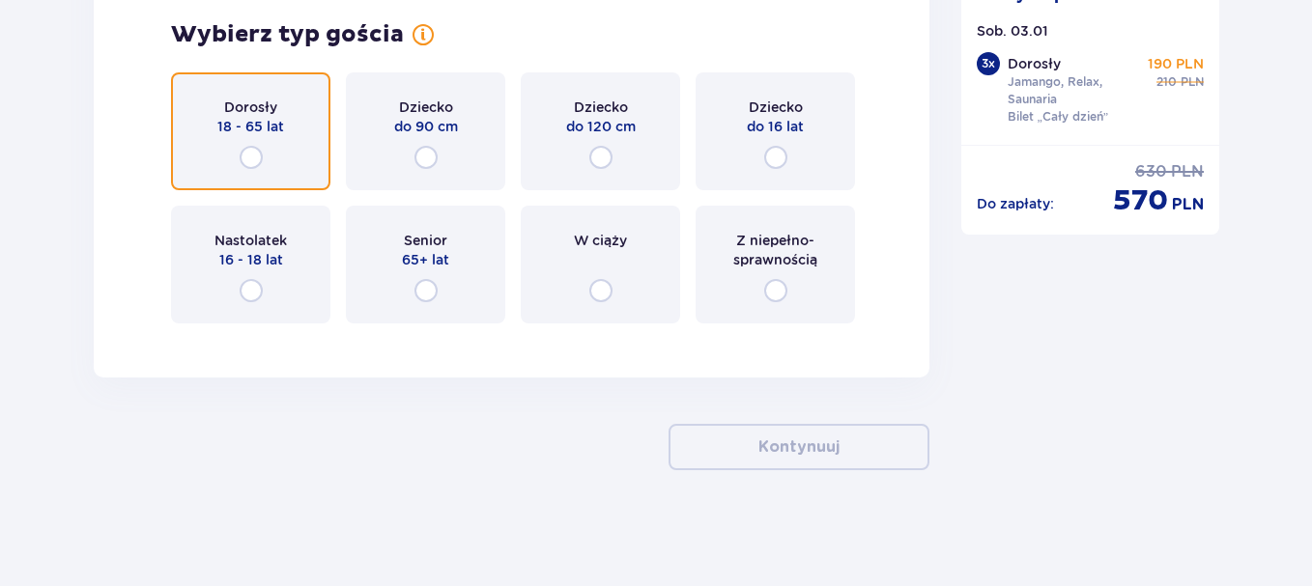
click at [251, 157] on input "radio" at bounding box center [251, 157] width 23 height 23
radio input "true"
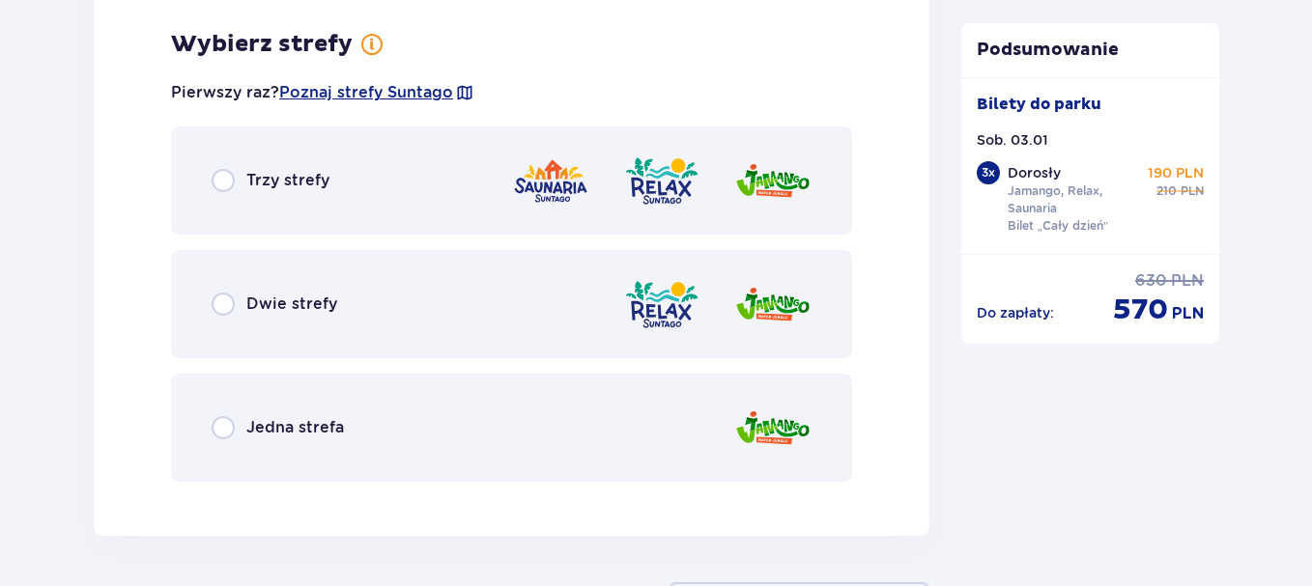
scroll to position [5693, 0]
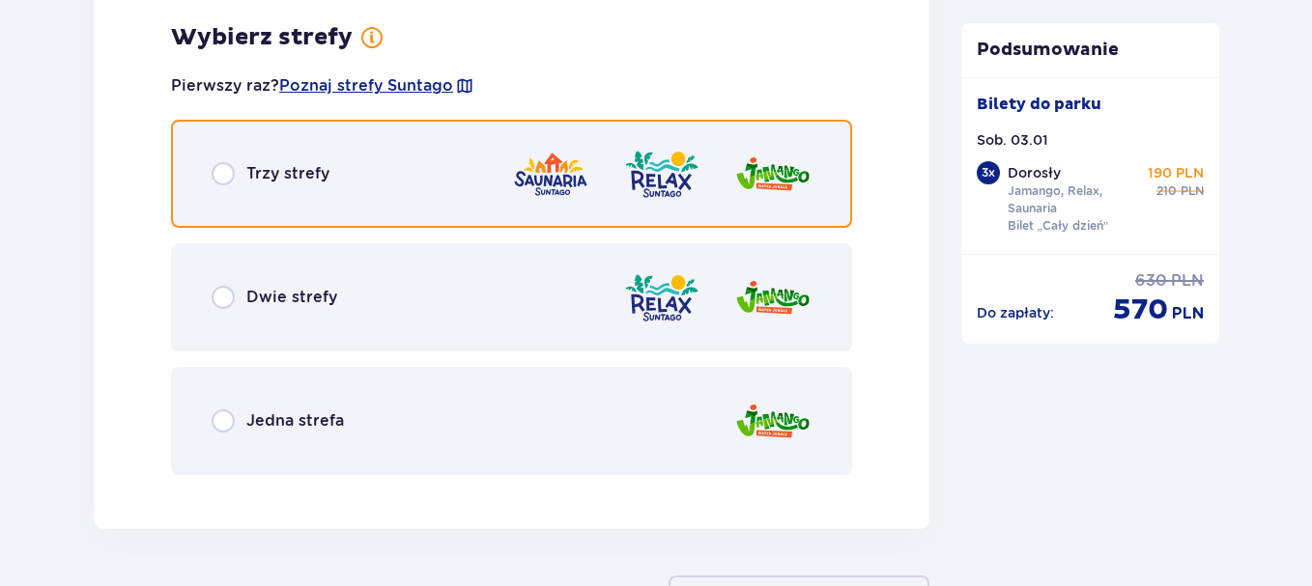
click at [223, 176] on input "radio" at bounding box center [223, 173] width 23 height 23
radio input "true"
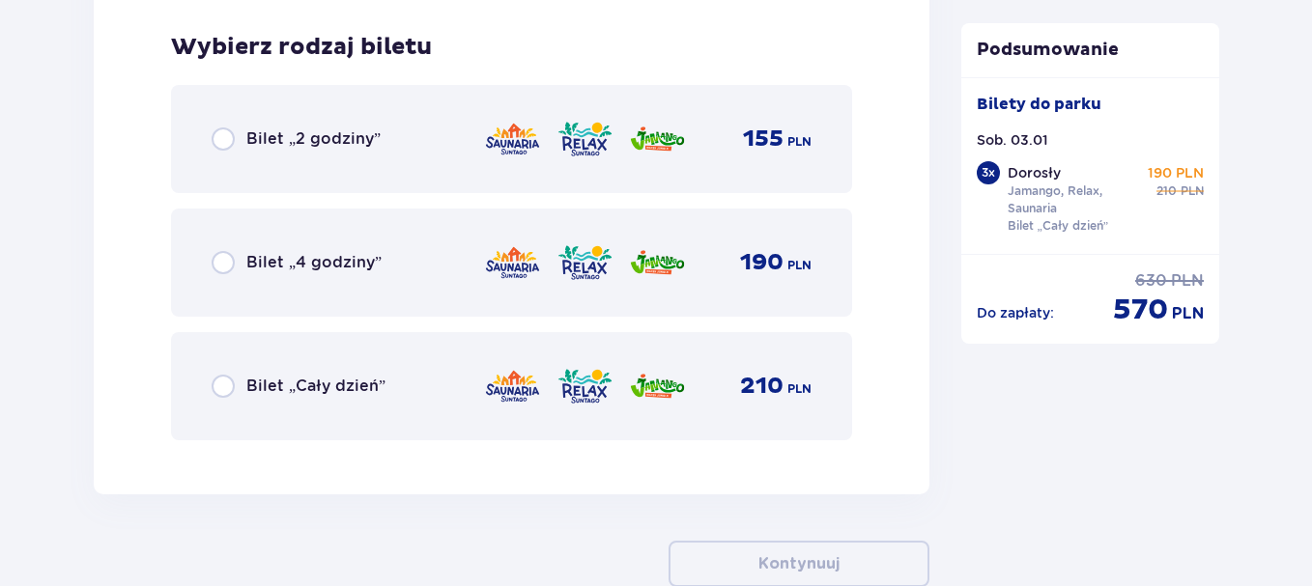
scroll to position [6184, 0]
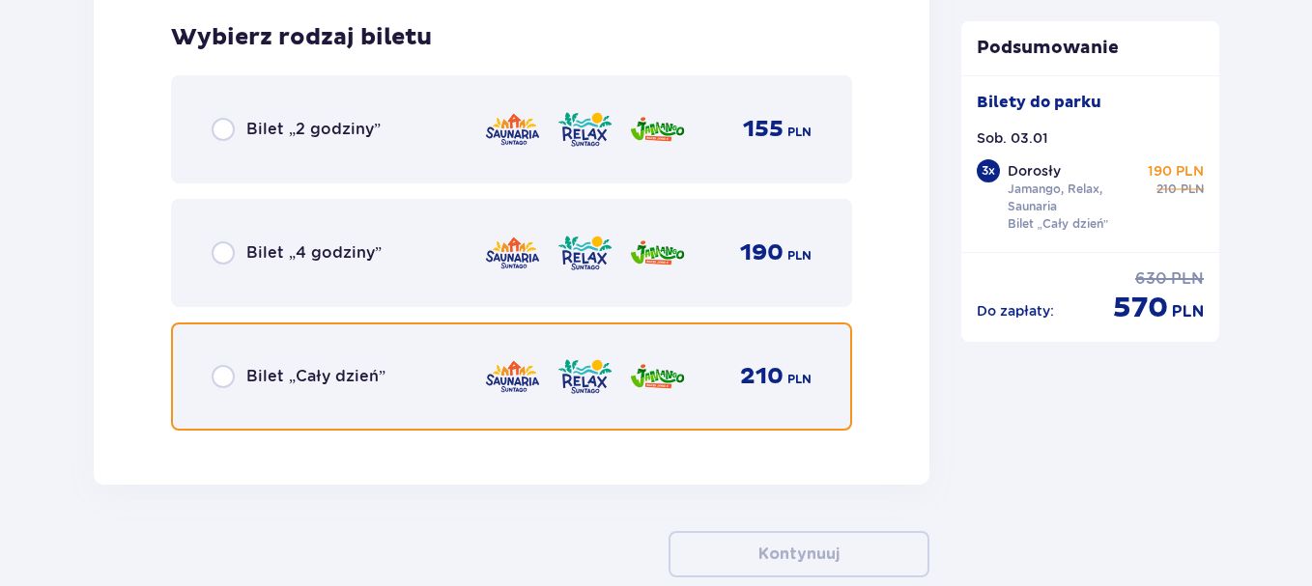
click at [227, 376] on input "radio" at bounding box center [223, 376] width 23 height 23
radio input "true"
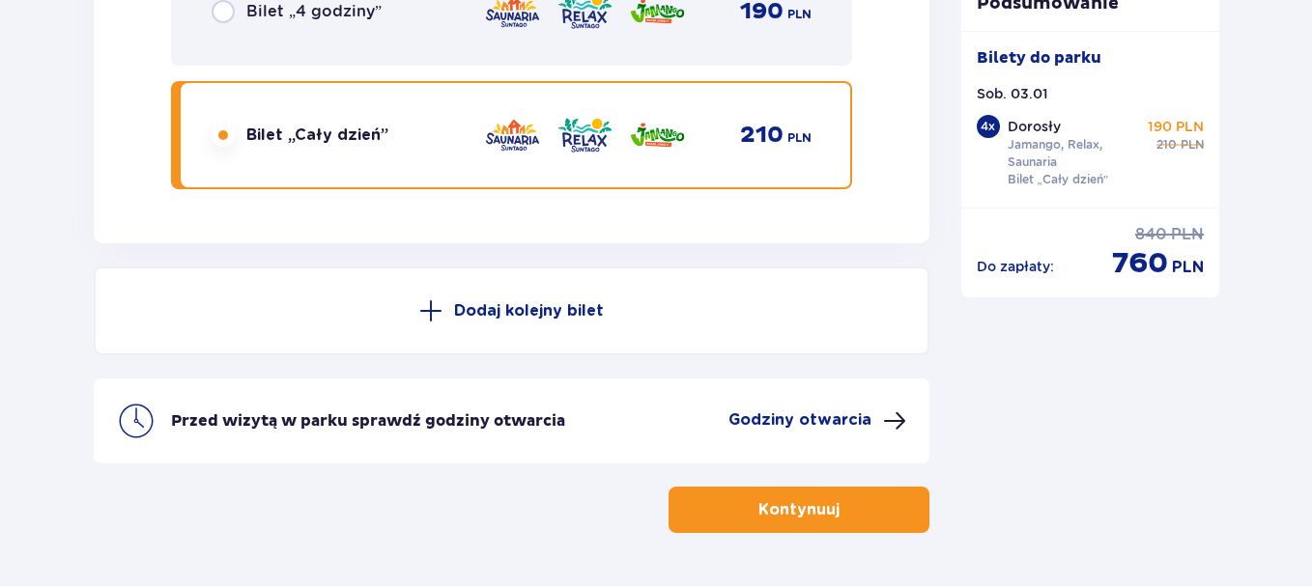
scroll to position [6391, 0]
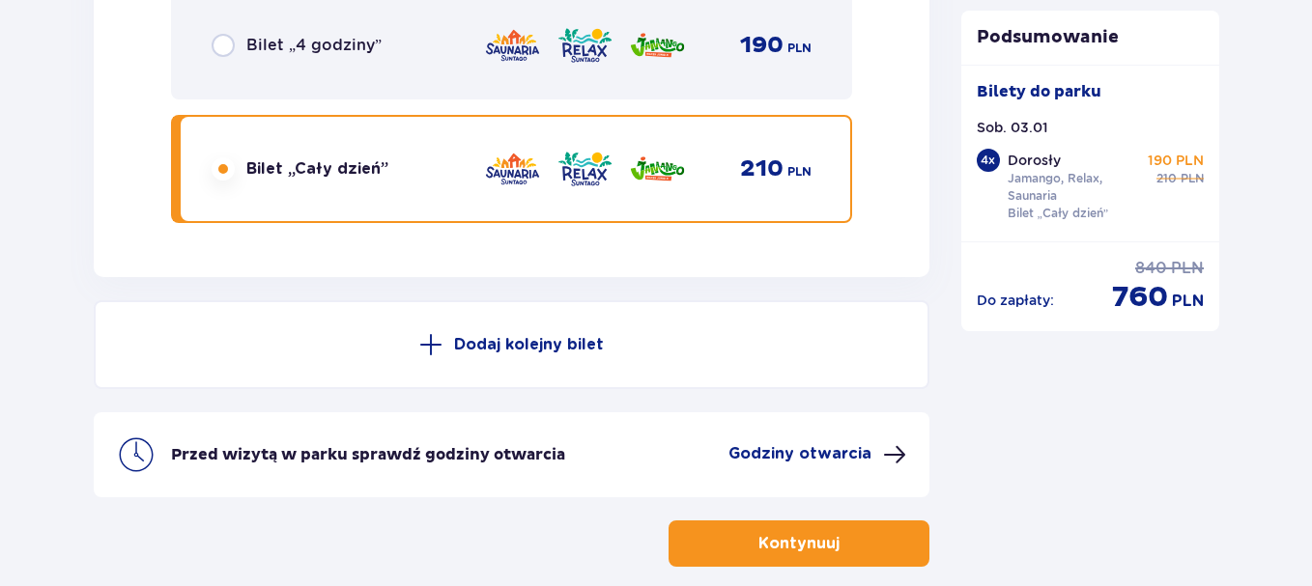
click at [817, 542] on p "Kontynuuj" at bounding box center [798, 543] width 81 height 21
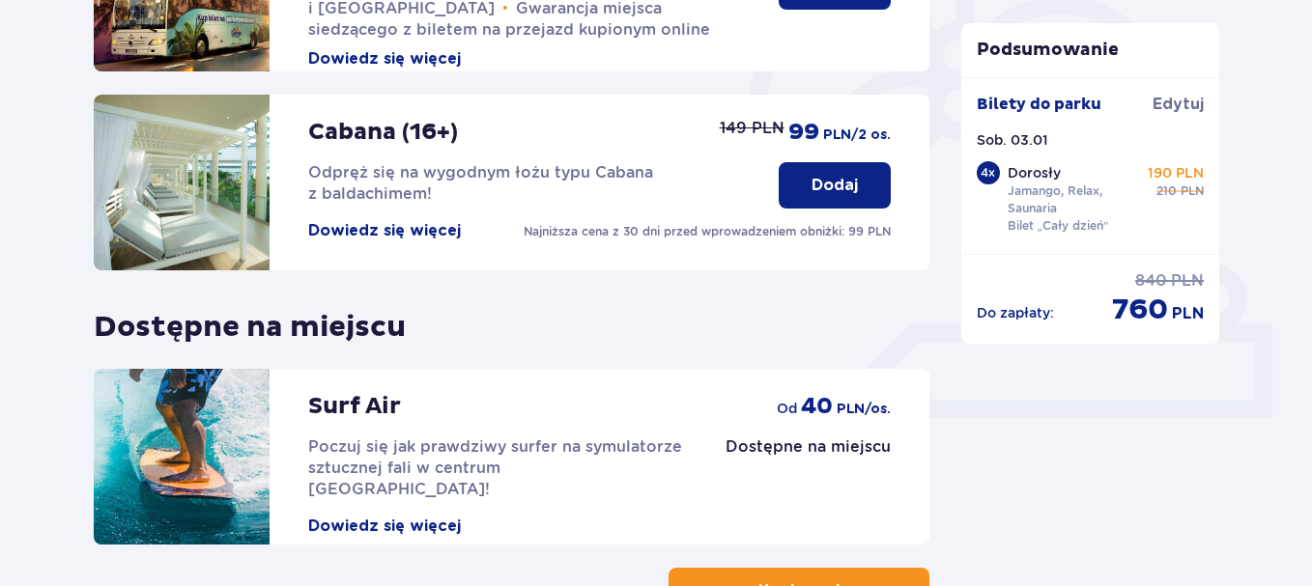
scroll to position [724, 0]
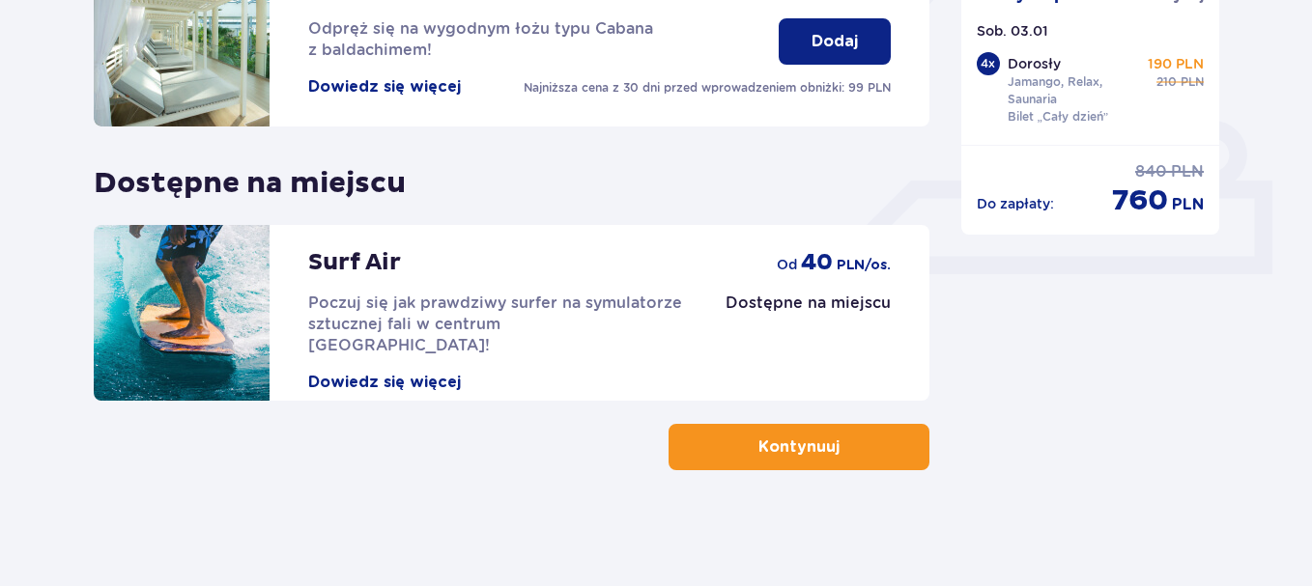
click at [840, 452] on span "button" at bounding box center [843, 447] width 23 height 23
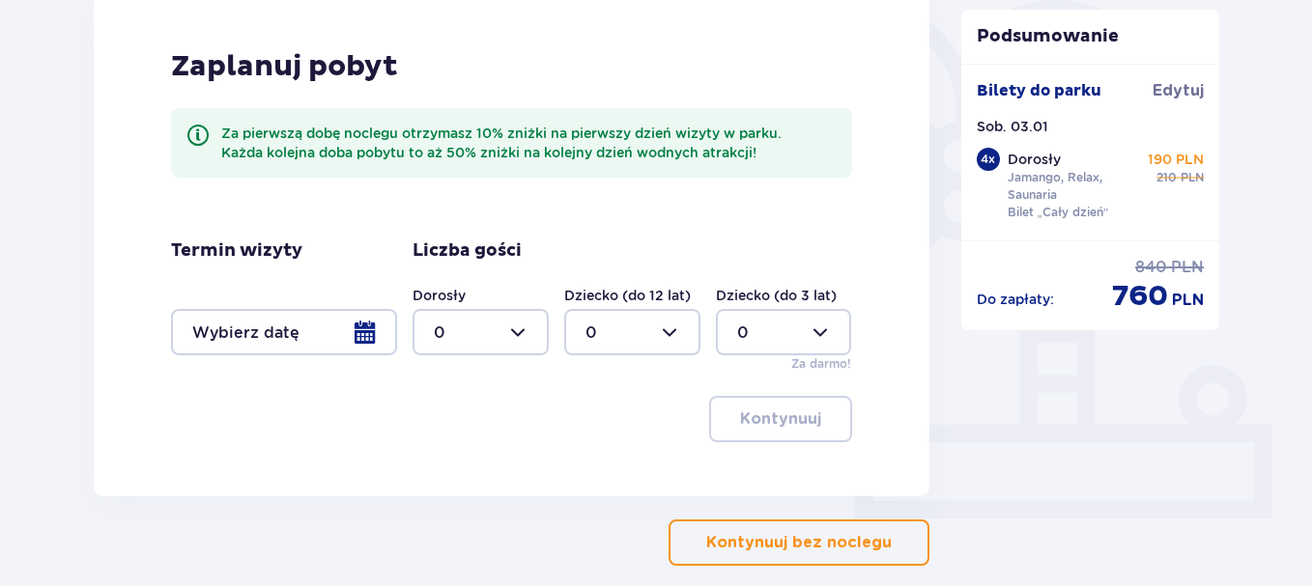
scroll to position [483, 0]
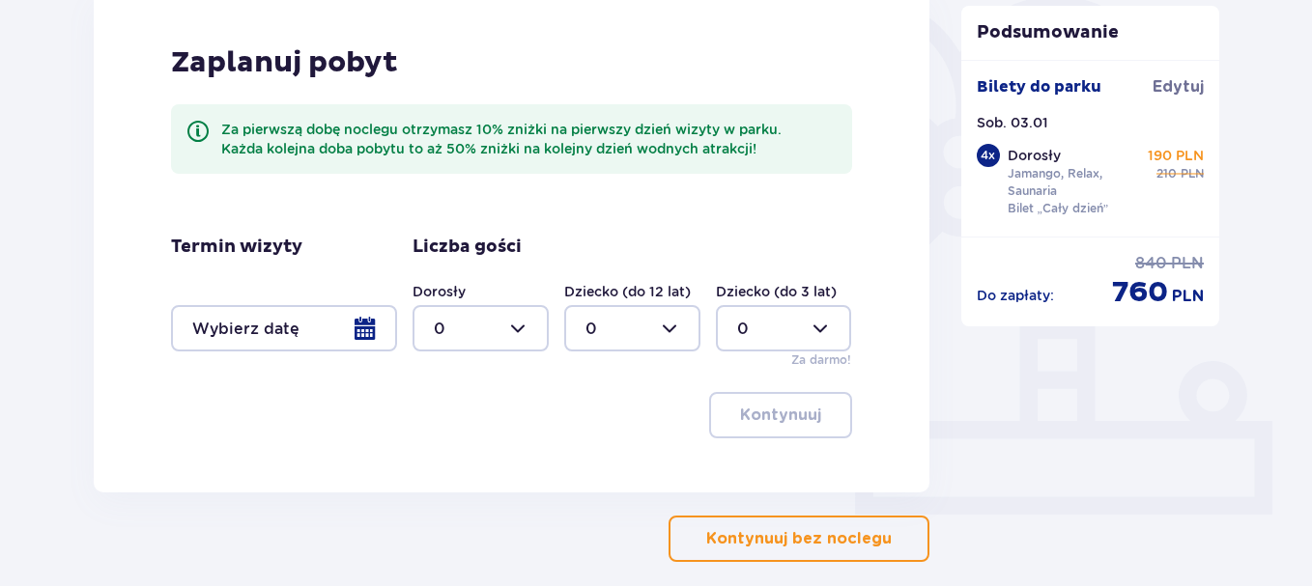
click at [369, 334] on div at bounding box center [284, 328] width 226 height 46
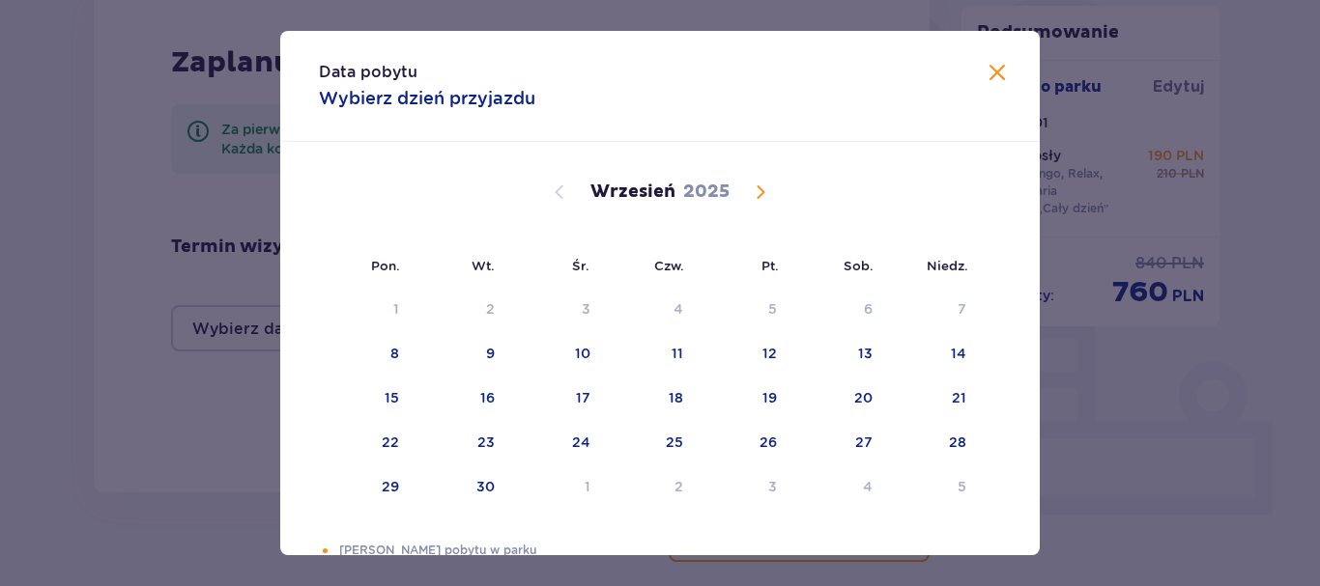
click at [757, 194] on span "Calendar" at bounding box center [760, 192] width 23 height 23
click at [864, 308] on div "3" at bounding box center [868, 309] width 9 height 19
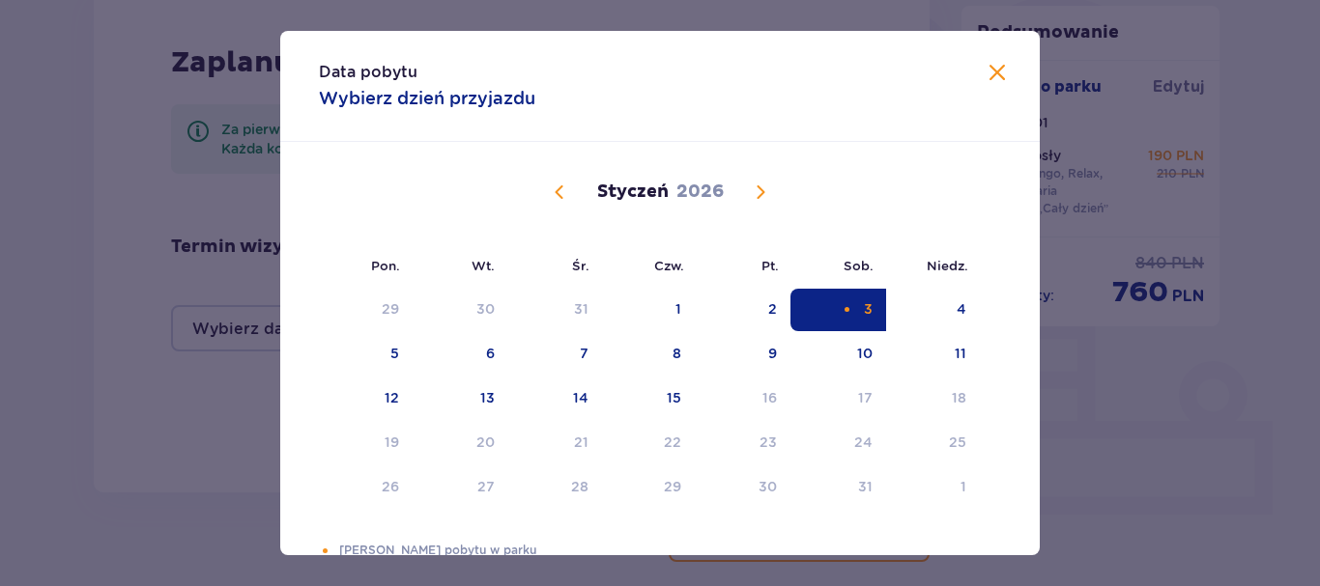
click at [990, 69] on span at bounding box center [997, 73] width 23 height 23
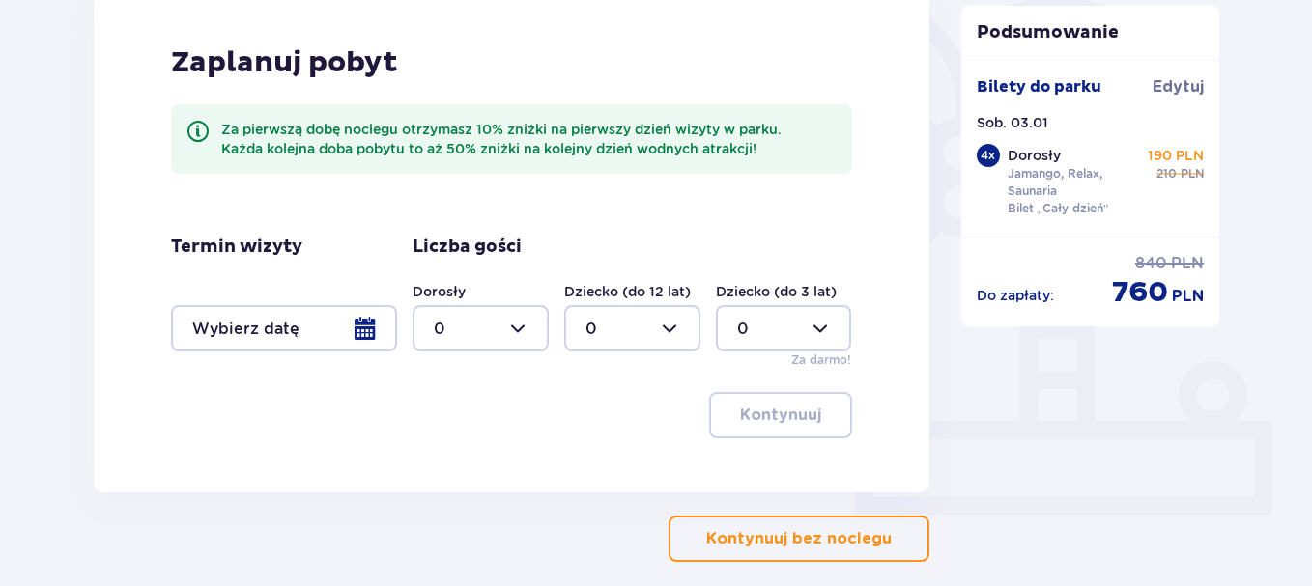
click at [514, 326] on div at bounding box center [481, 328] width 136 height 46
click at [441, 539] on p "4" at bounding box center [439, 549] width 11 height 21
type input "4"
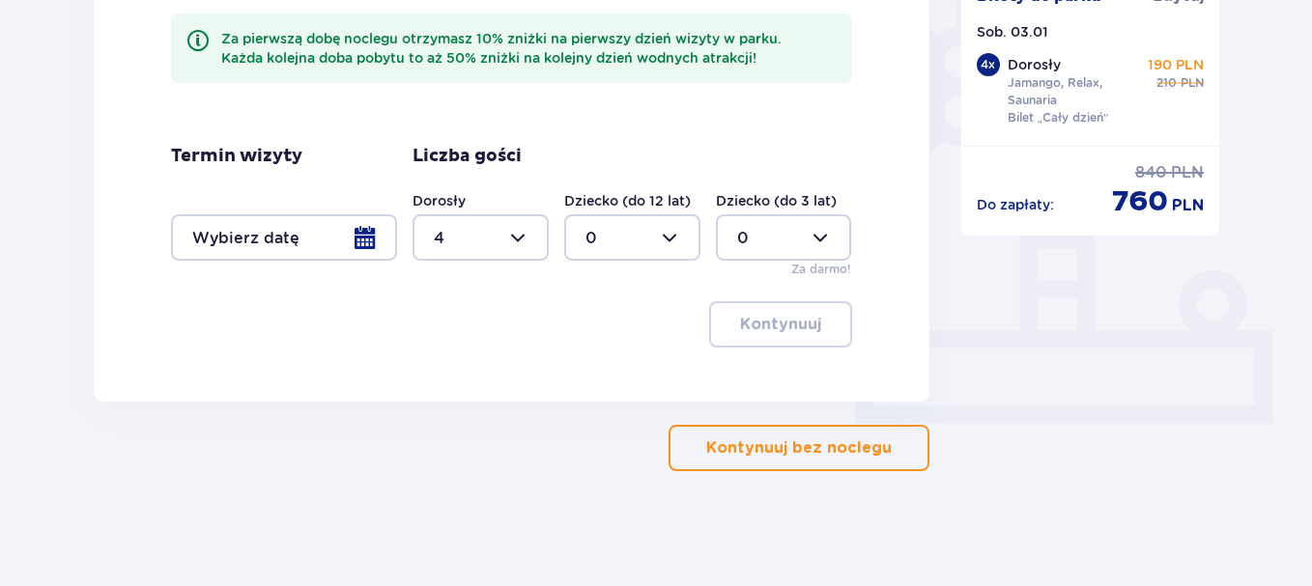
scroll to position [575, 0]
click at [358, 238] on div at bounding box center [284, 237] width 226 height 46
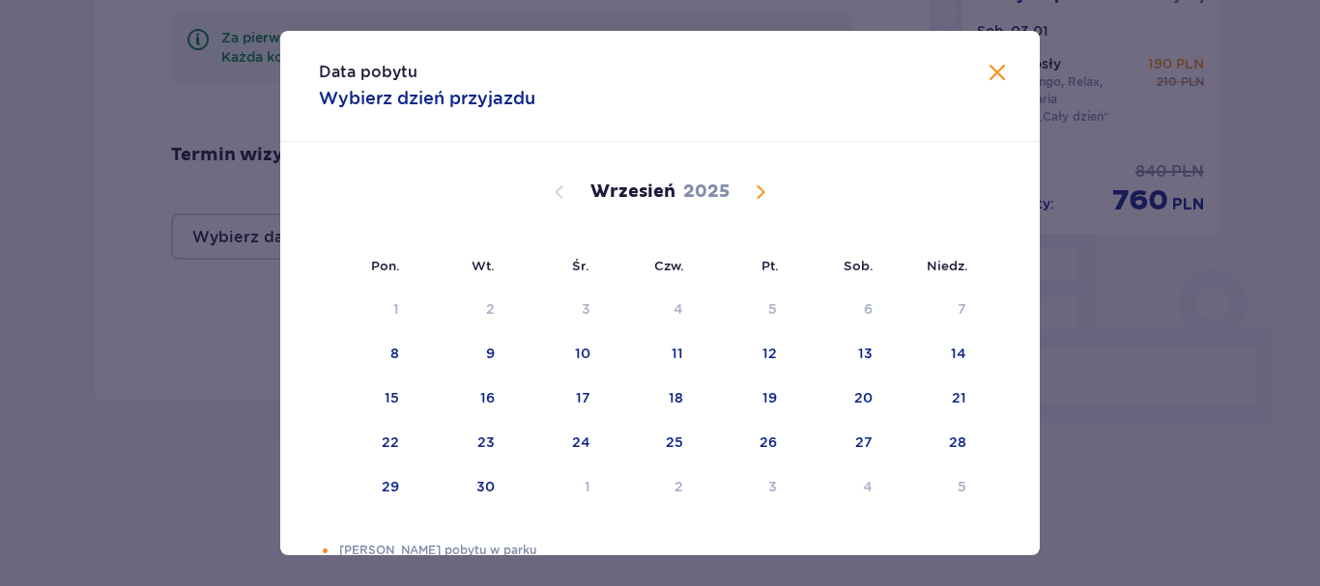
click at [762, 189] on span "Calendar" at bounding box center [760, 192] width 23 height 23
click at [763, 190] on span "Calendar" at bounding box center [760, 192] width 23 height 23
click at [758, 192] on span "Calendar" at bounding box center [760, 192] width 23 height 23
click at [866, 307] on div "3" at bounding box center [868, 309] width 9 height 19
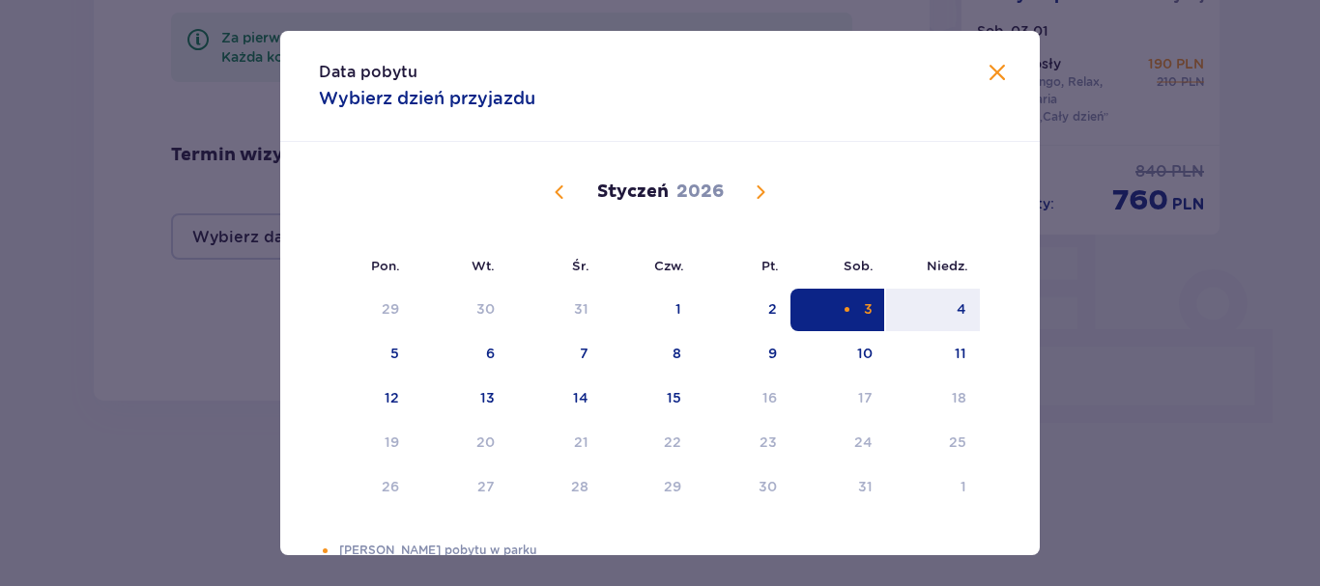
click at [866, 307] on div "3" at bounding box center [868, 309] width 9 height 19
click at [1202, 341] on div "Data pobytu Wybierz dzień przyjazdu Pon. Wt. Śr. Czw. Pt. Sob. Niedz. Grudzień …" at bounding box center [660, 293] width 1320 height 586
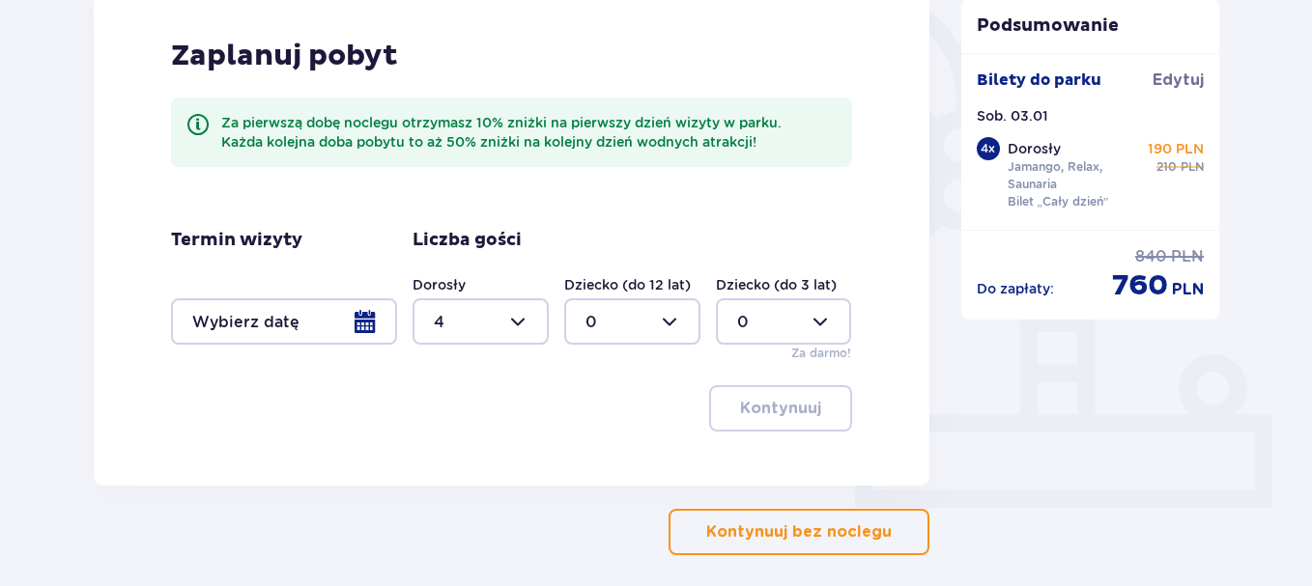
scroll to position [575, 0]
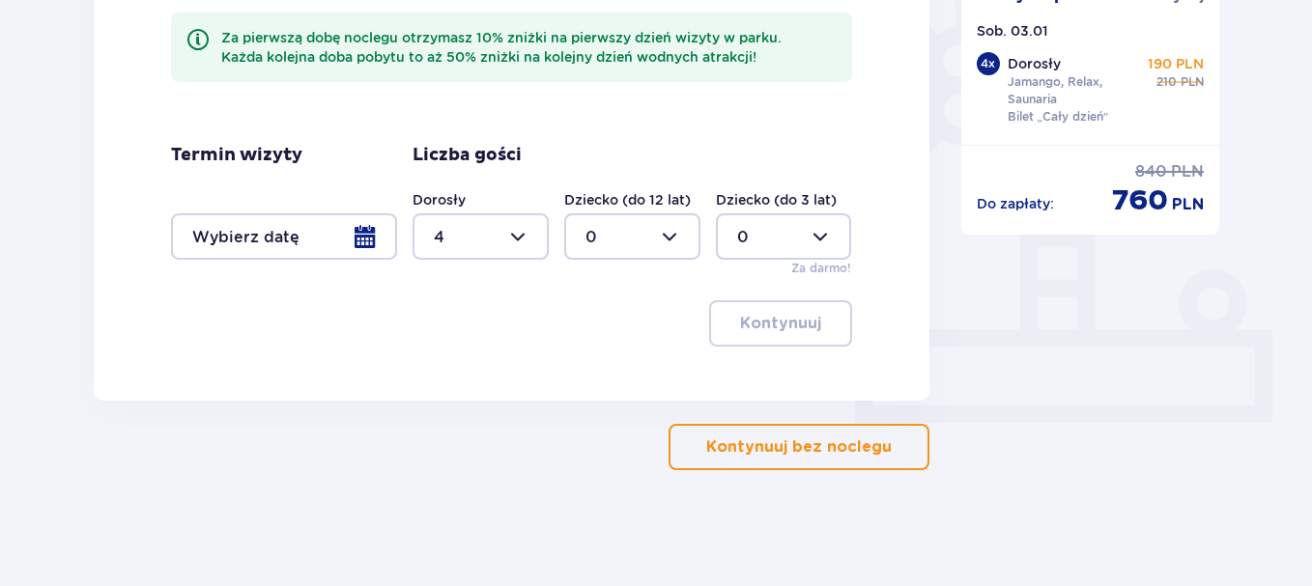
click at [815, 443] on p "Kontynuuj bez noclegu" at bounding box center [799, 447] width 186 height 21
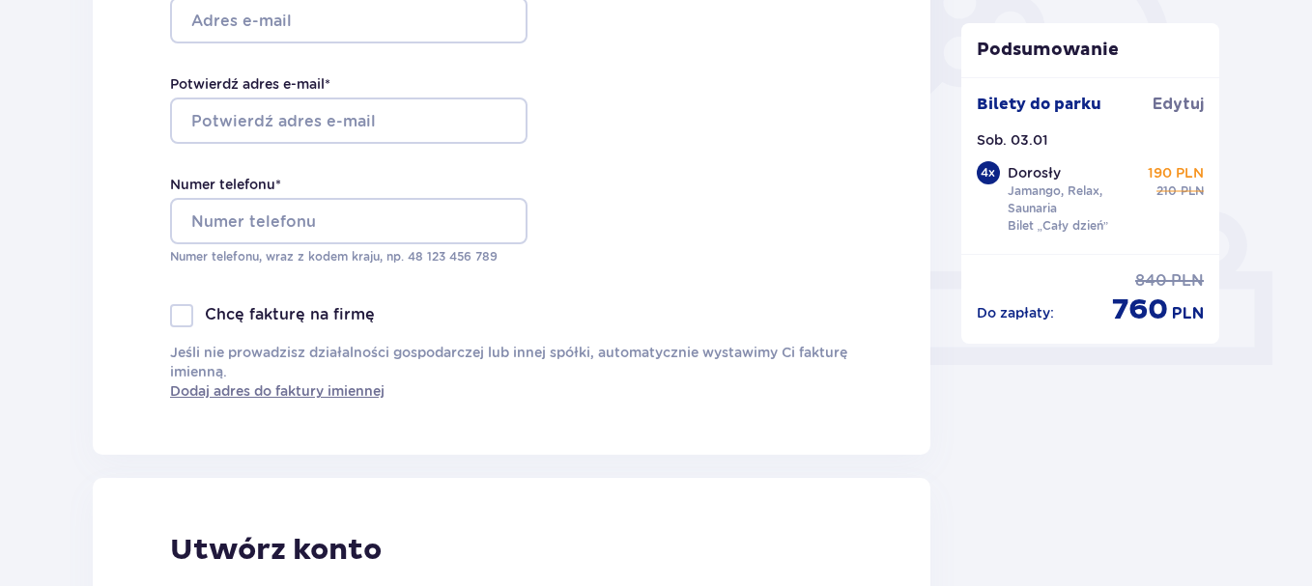
scroll to position [676, 0]
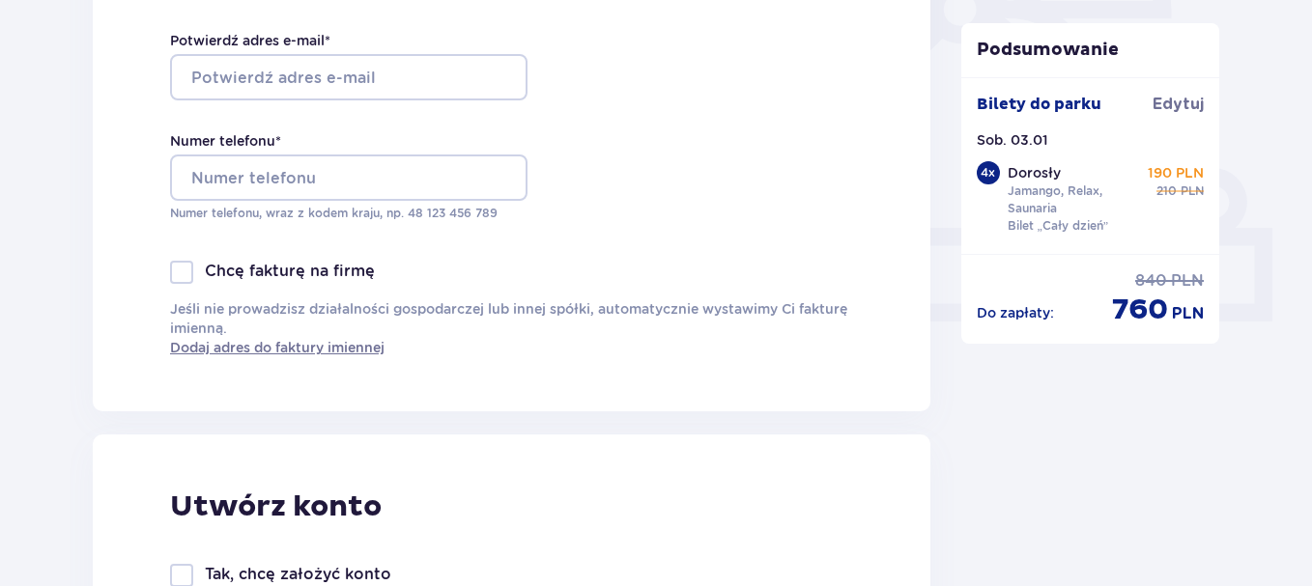
click at [186, 275] on div at bounding box center [181, 272] width 23 height 23
checkbox input "true"
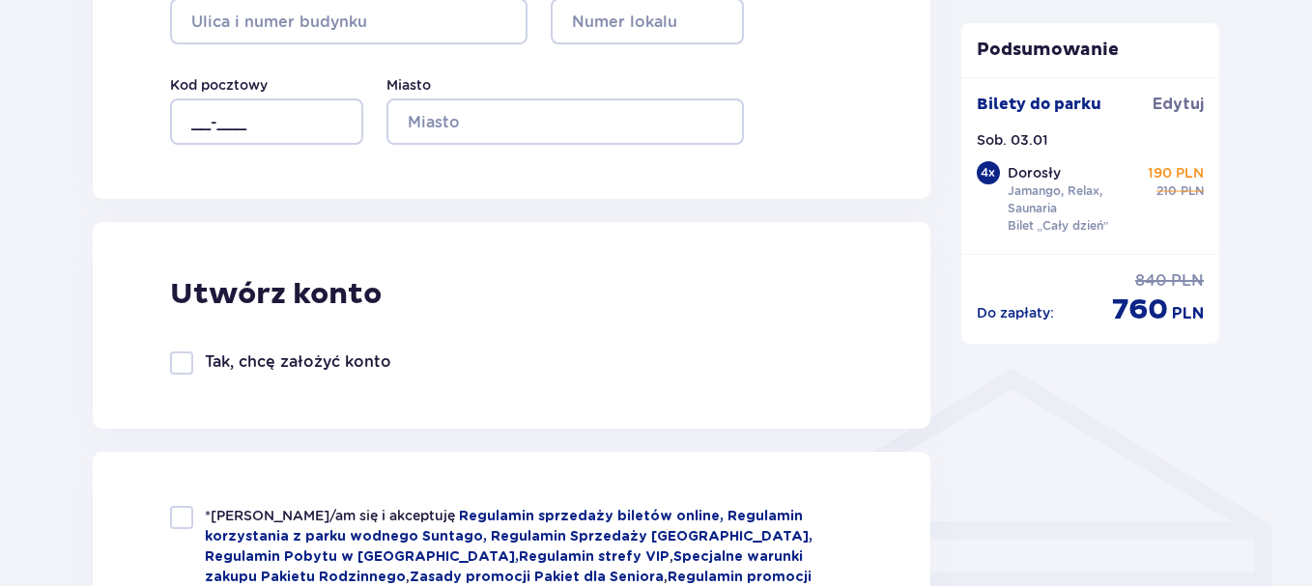
scroll to position [737, 0]
